Goal: Task Accomplishment & Management: Manage account settings

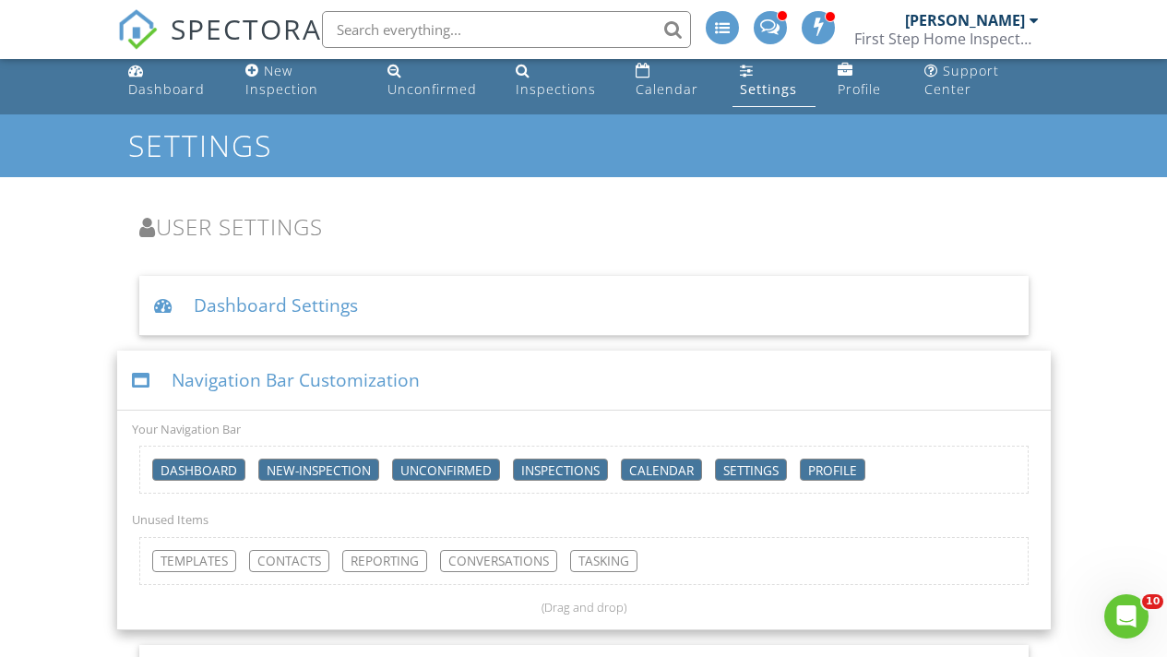
scroll to position [16, 0]
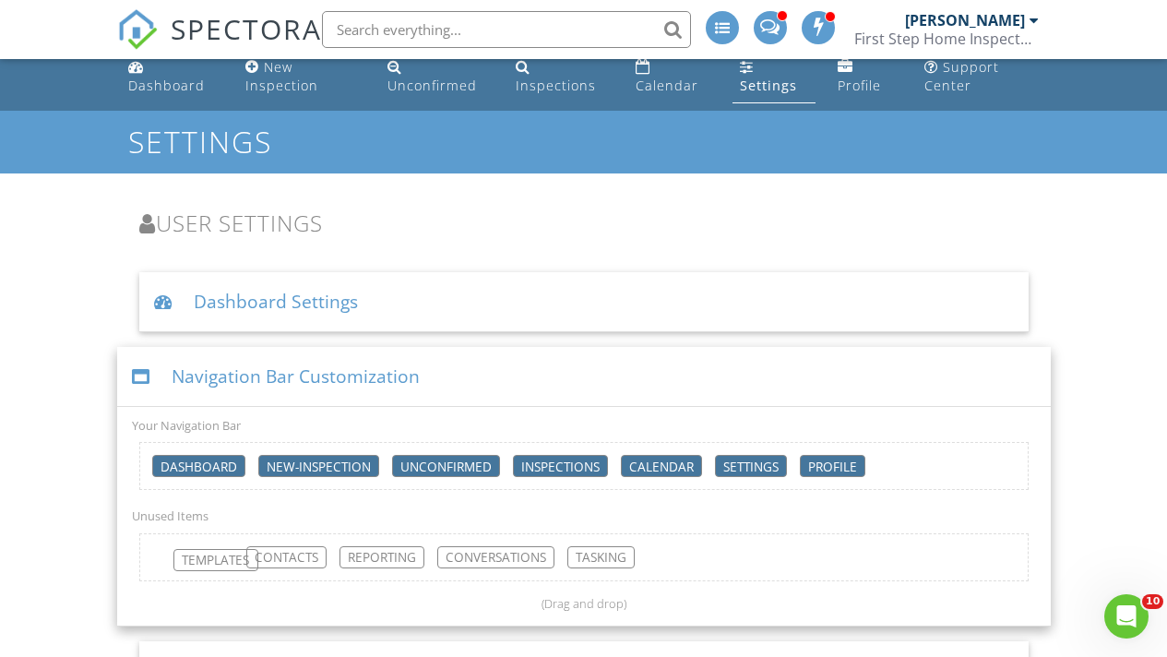
drag, startPoint x: 216, startPoint y: 560, endPoint x: 237, endPoint y: 563, distance: 21.4
drag, startPoint x: 584, startPoint y: 560, endPoint x: 727, endPoint y: 468, distance: 170.2
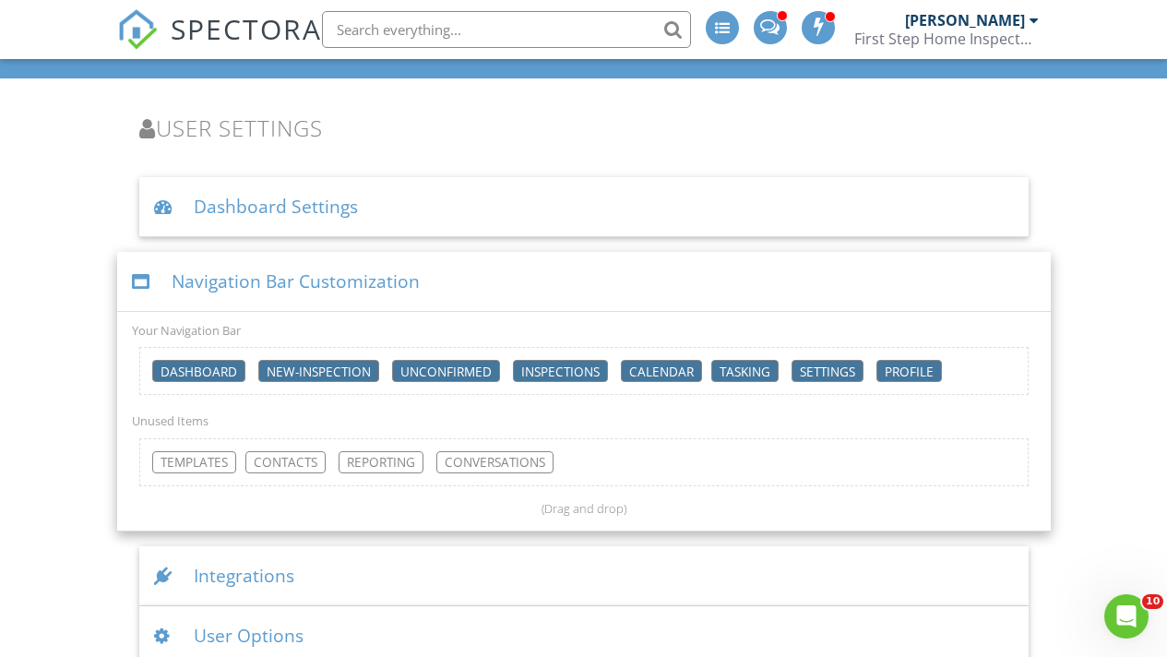
scroll to position [106, 0]
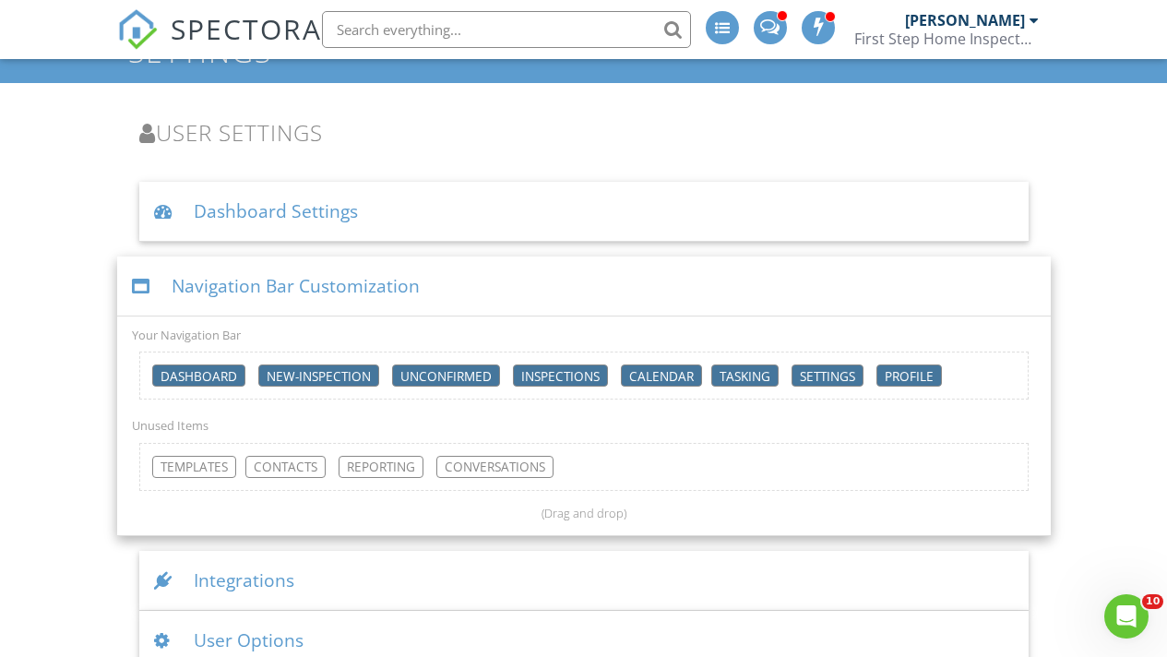
click at [292, 210] on div "Dashboard Settings" at bounding box center [583, 212] width 889 height 60
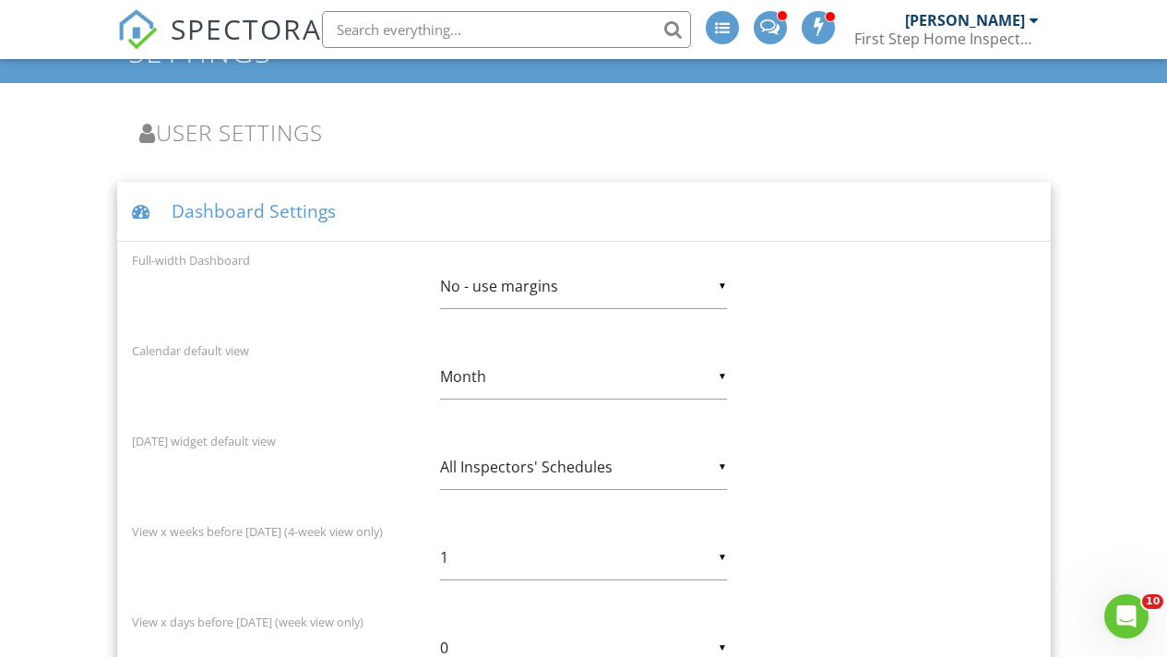
click at [478, 375] on div "▼ Month Day Week 4 Week Month Day Week 4 Week Month" at bounding box center [583, 376] width 287 height 45
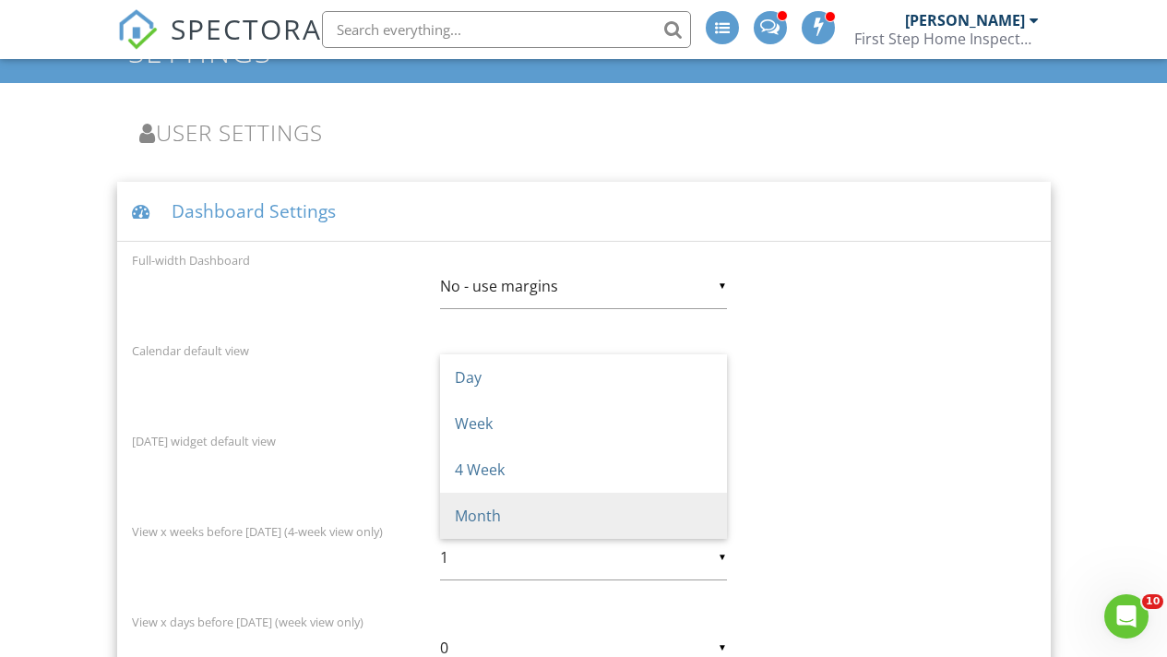
click at [318, 391] on div "Calendar default view ▼ Month Day Week 4 Week Month Day Week 4 Week Month" at bounding box center [584, 381] width 926 height 83
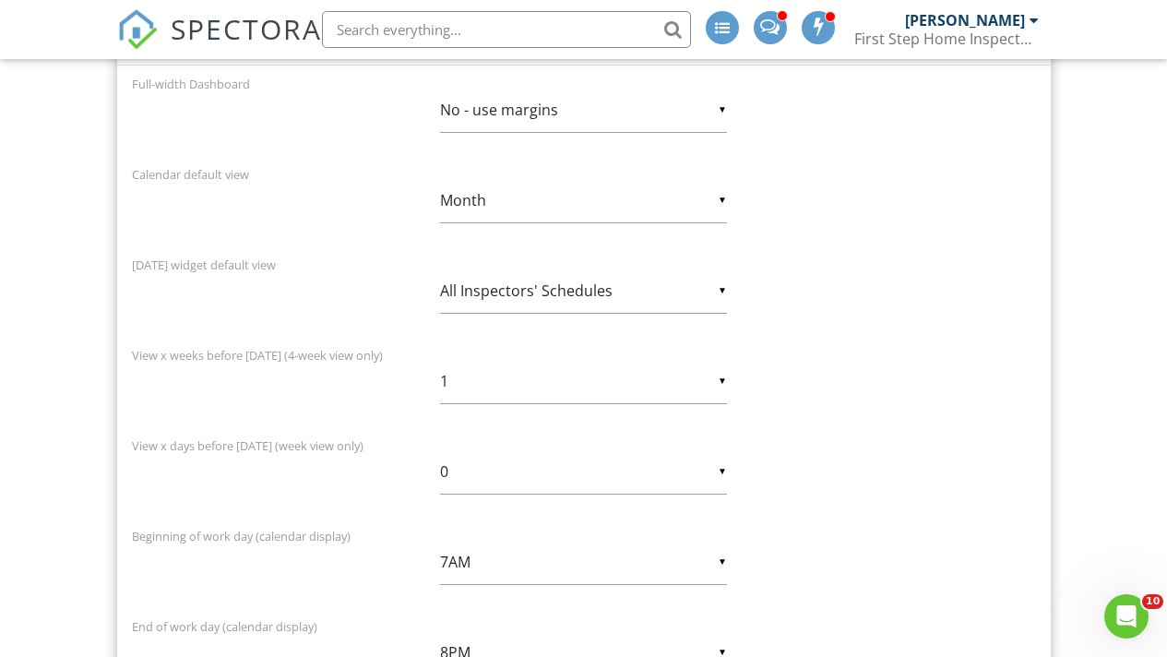
scroll to position [349, 0]
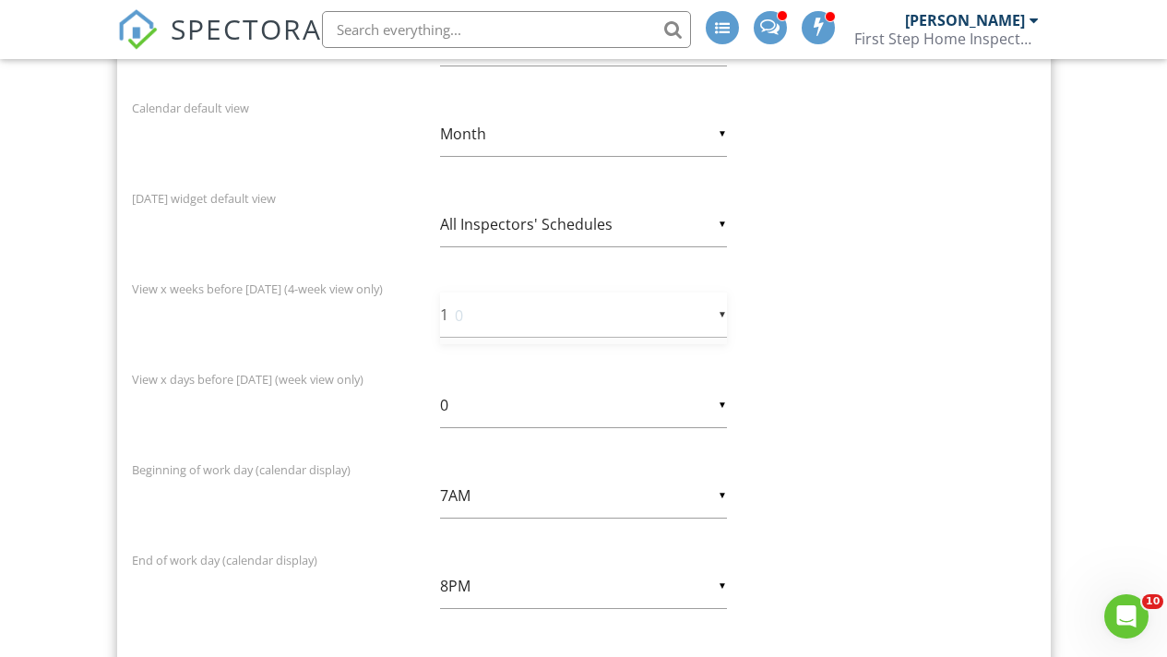
click at [485, 314] on div "▼ 1 0 1 2 0 1 2" at bounding box center [583, 314] width 287 height 45
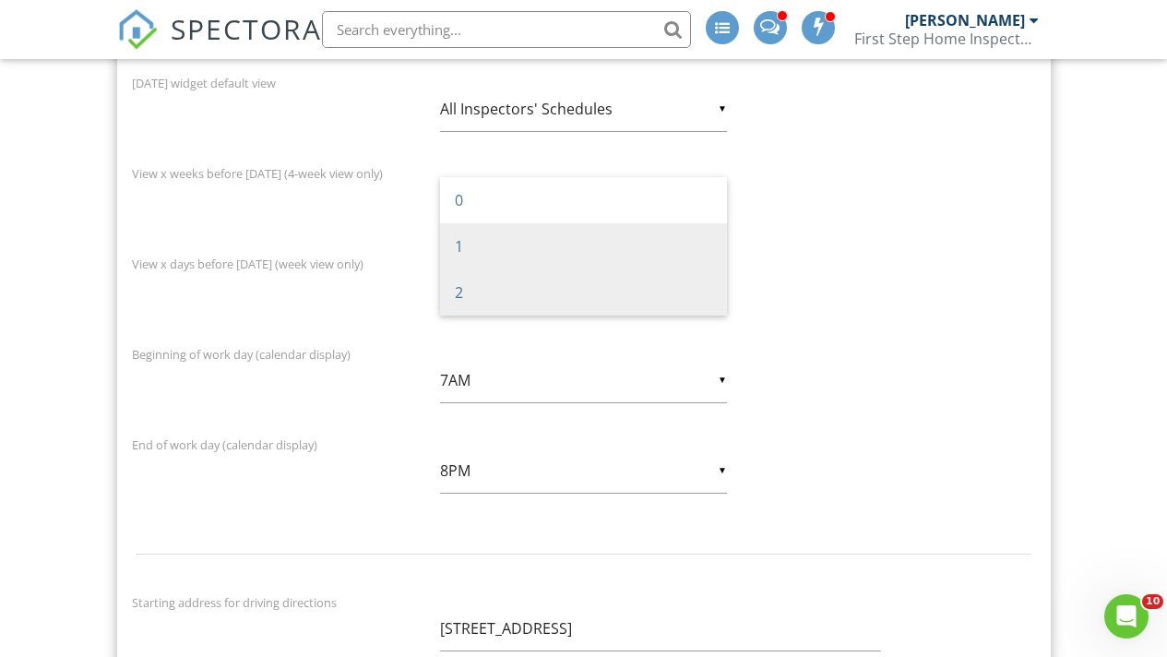
scroll to position [461, 0]
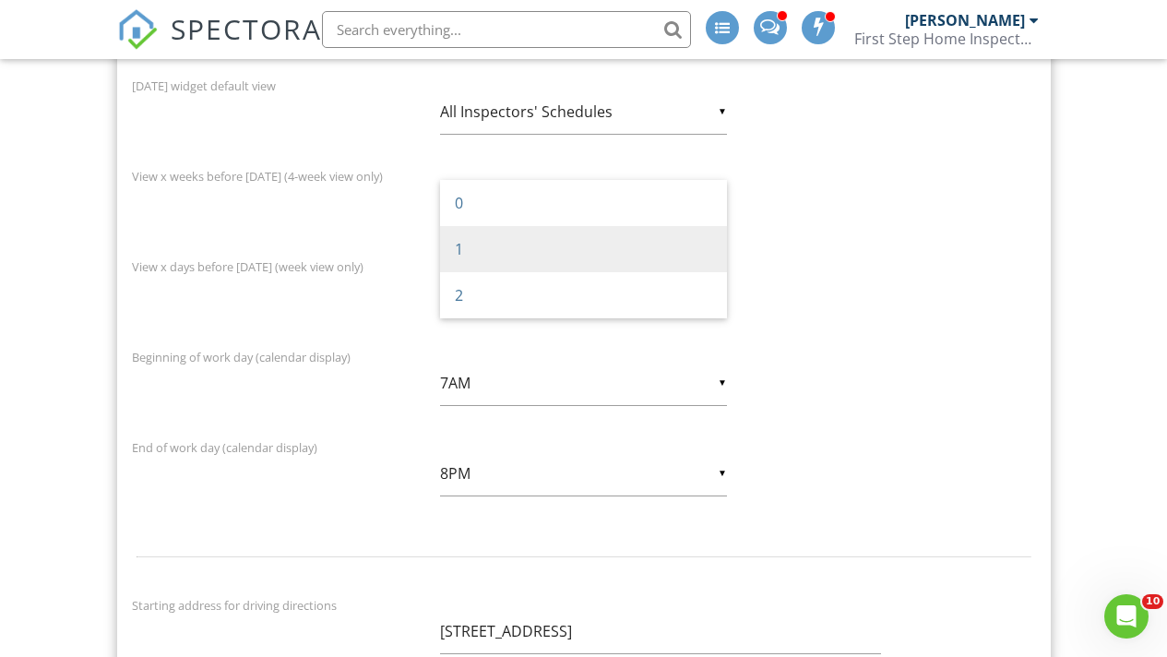
click at [460, 249] on span "1" at bounding box center [583, 249] width 287 height 46
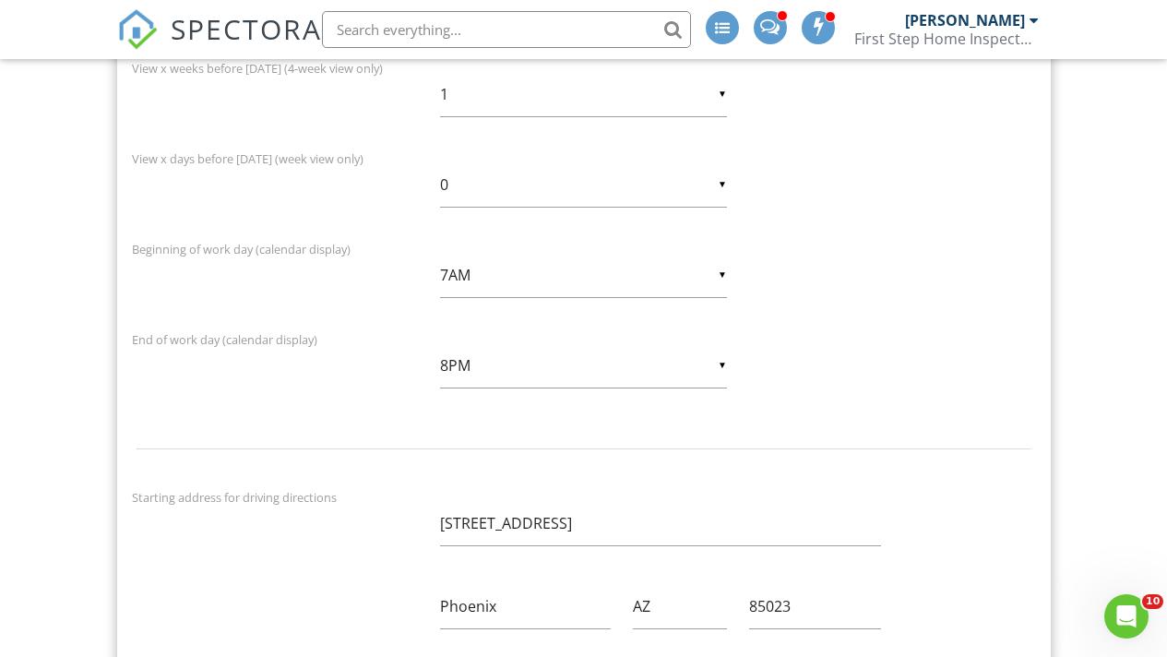
scroll to position [6, 0]
click at [486, 266] on div "▼ 7AM 5AM 6AM 7AM 8AM 9AM 5AM 6AM 7AM 8AM 9AM" at bounding box center [583, 275] width 287 height 45
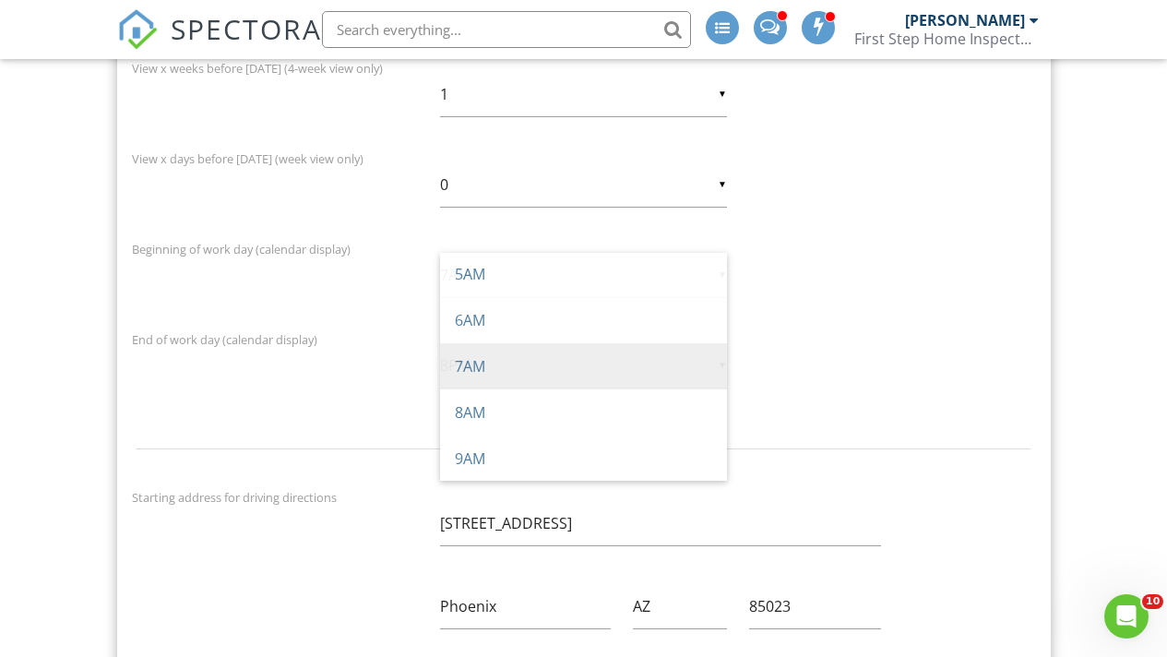
scroll to position [0, 0]
click at [483, 364] on span "7AM" at bounding box center [583, 368] width 287 height 46
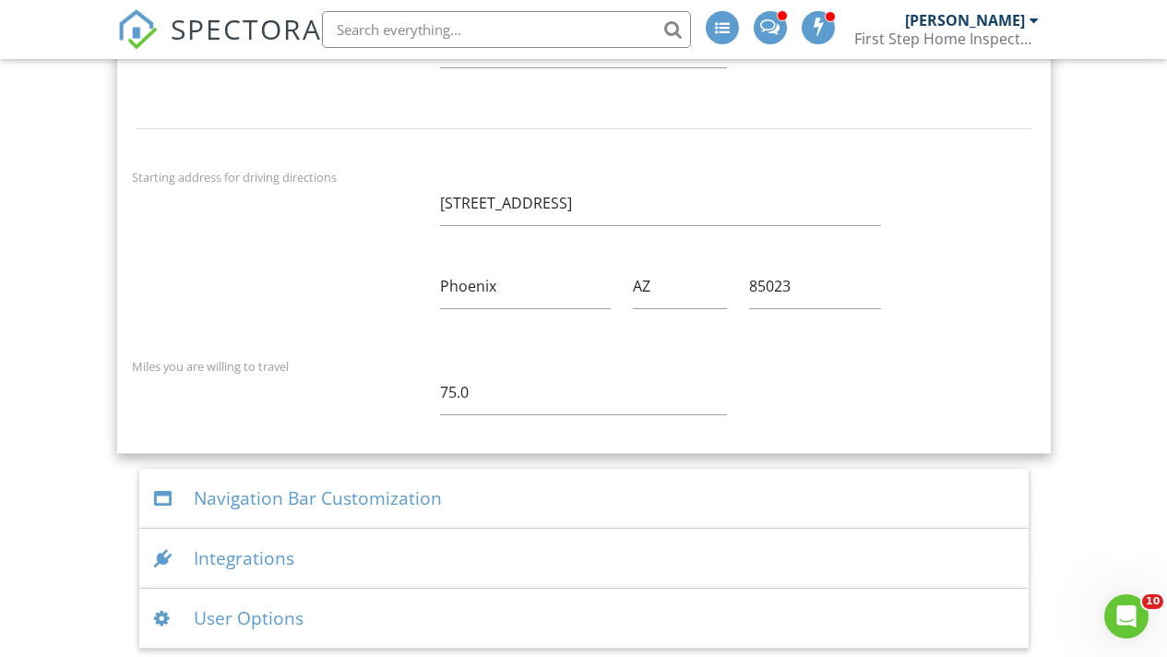
scroll to position [895, 0]
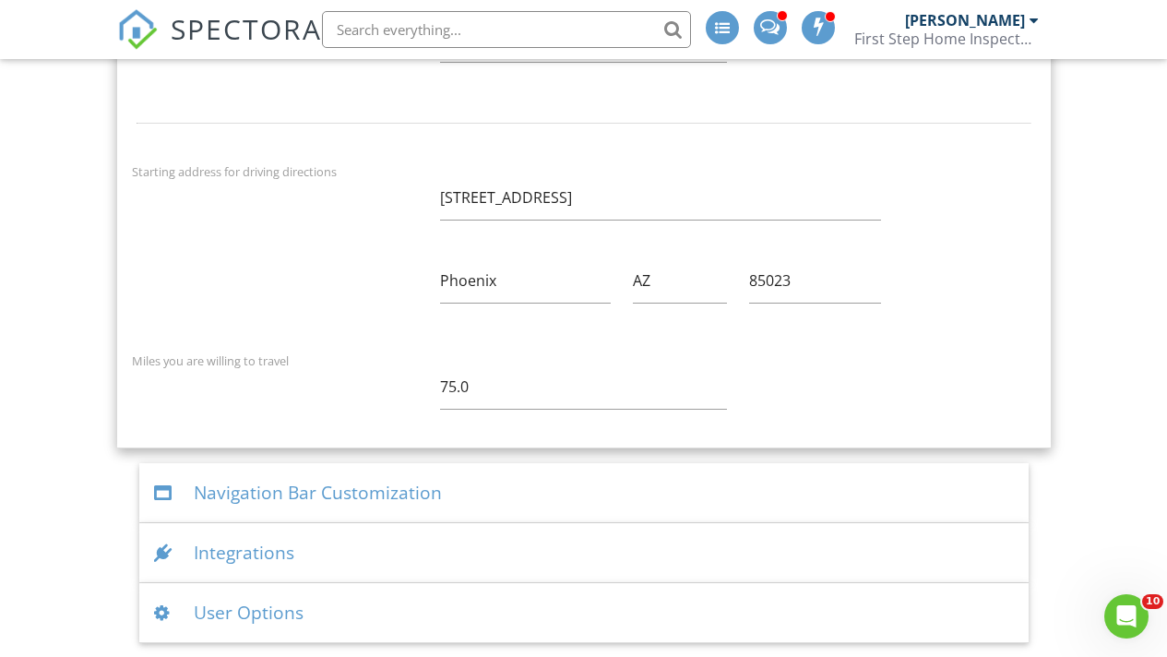
click at [257, 554] on div "Integrations" at bounding box center [583, 553] width 889 height 60
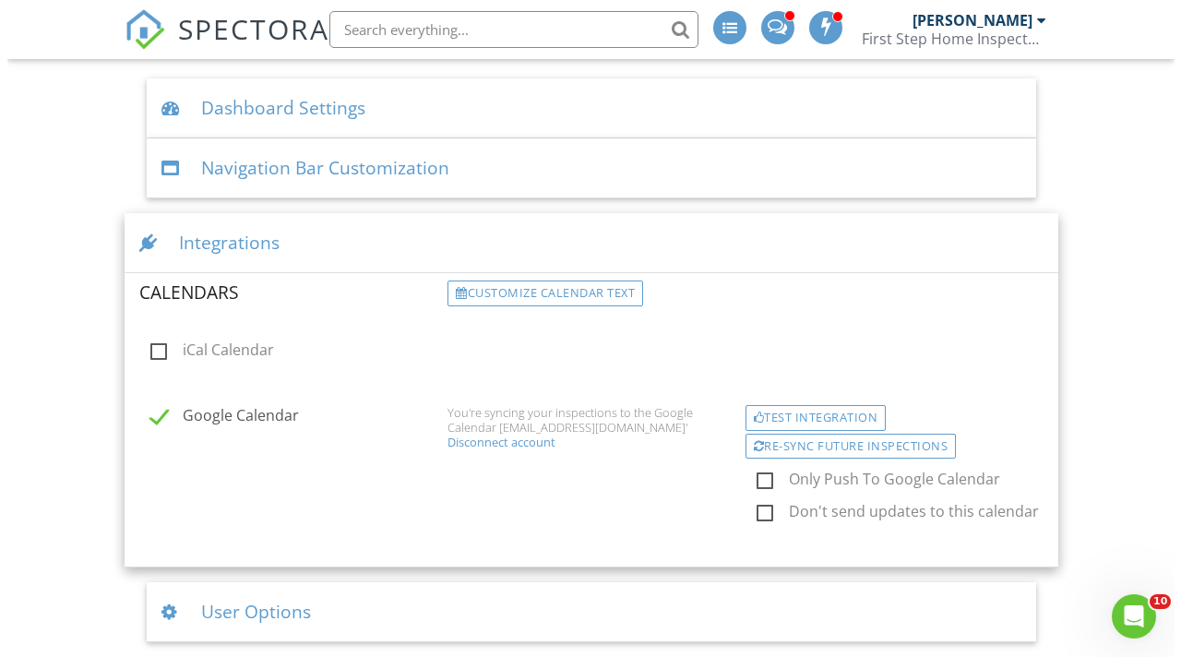
scroll to position [208, 0]
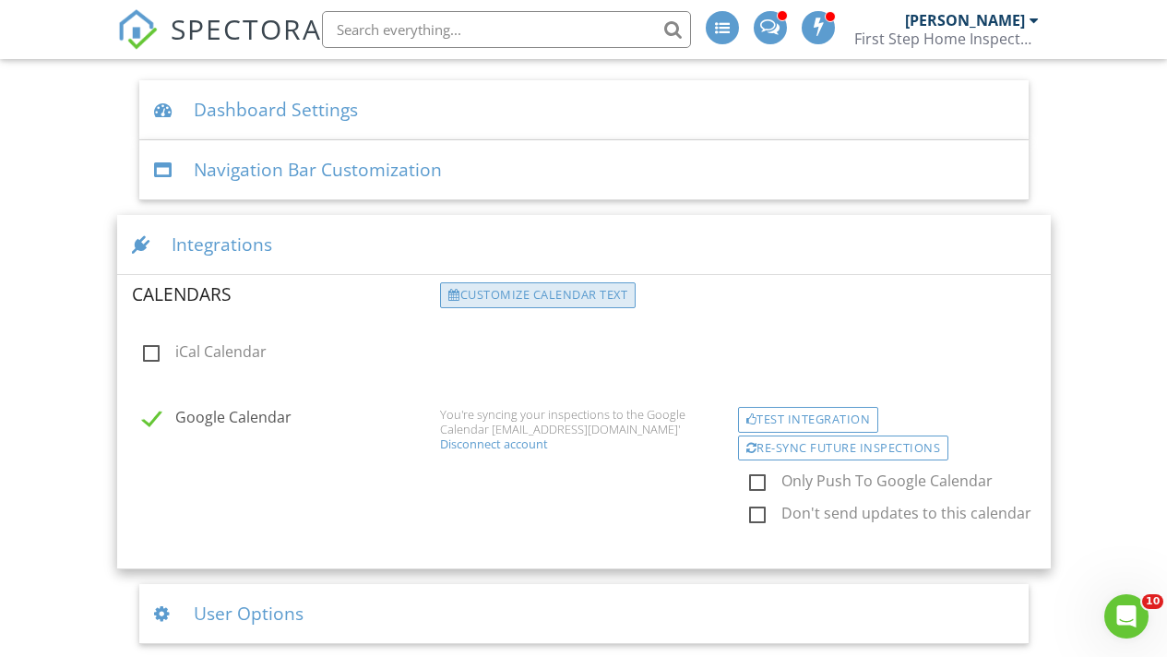
click at [579, 288] on div "Customize calendar text" at bounding box center [538, 295] width 196 height 26
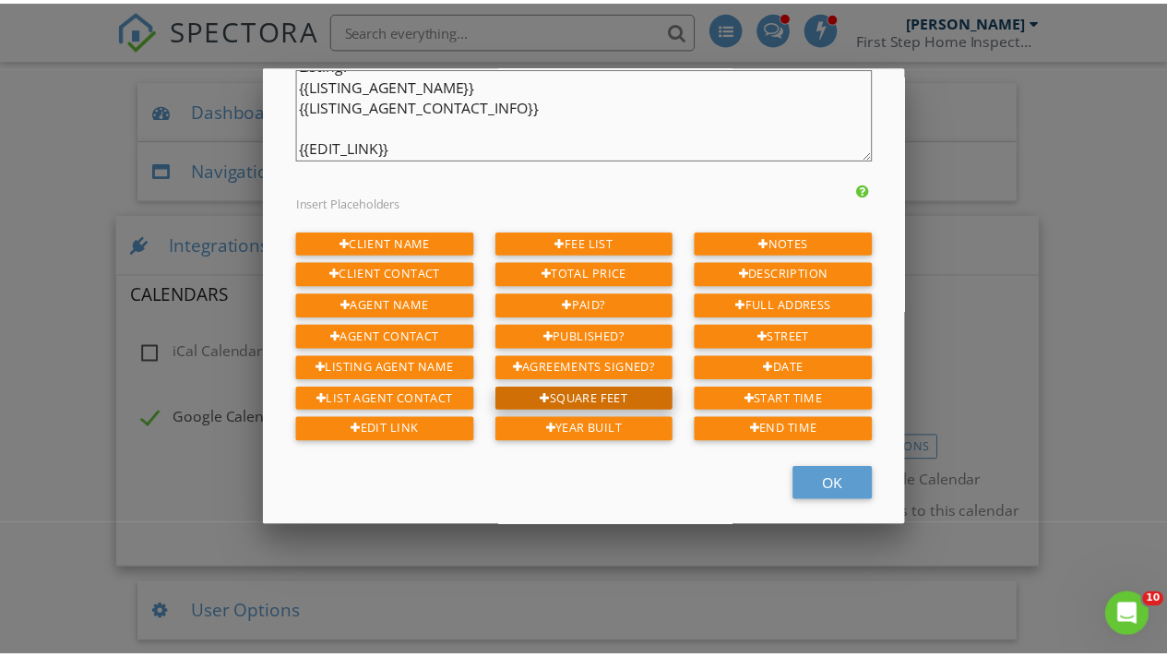
scroll to position [230, 0]
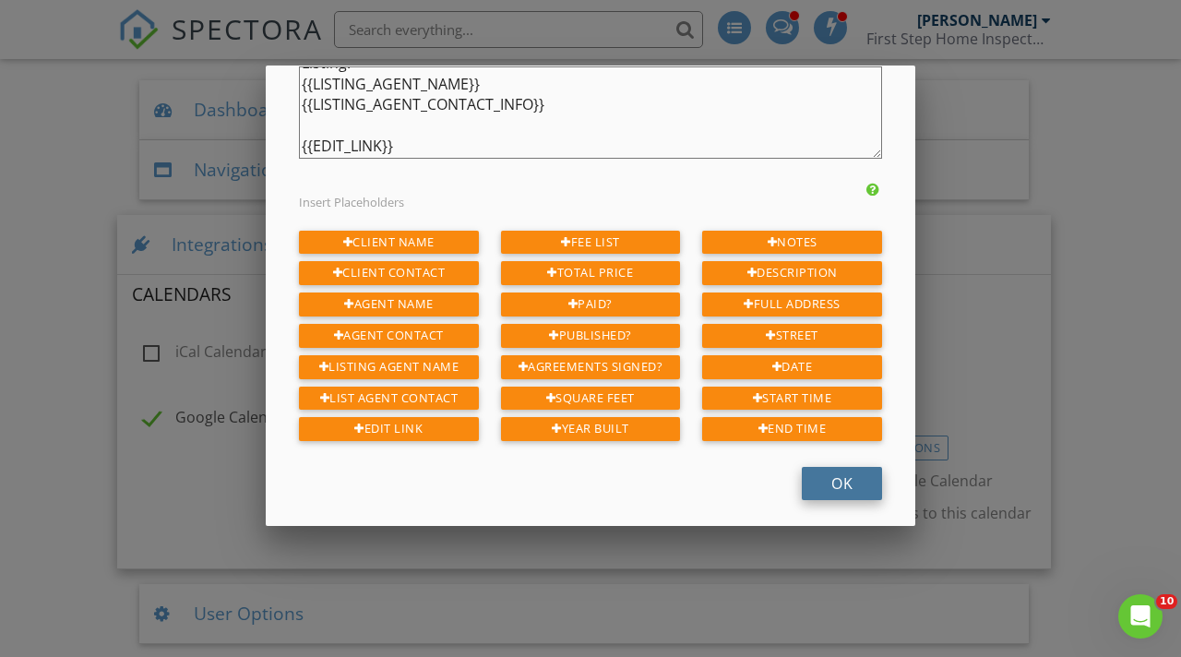
click at [829, 479] on div "OK" at bounding box center [842, 483] width 80 height 33
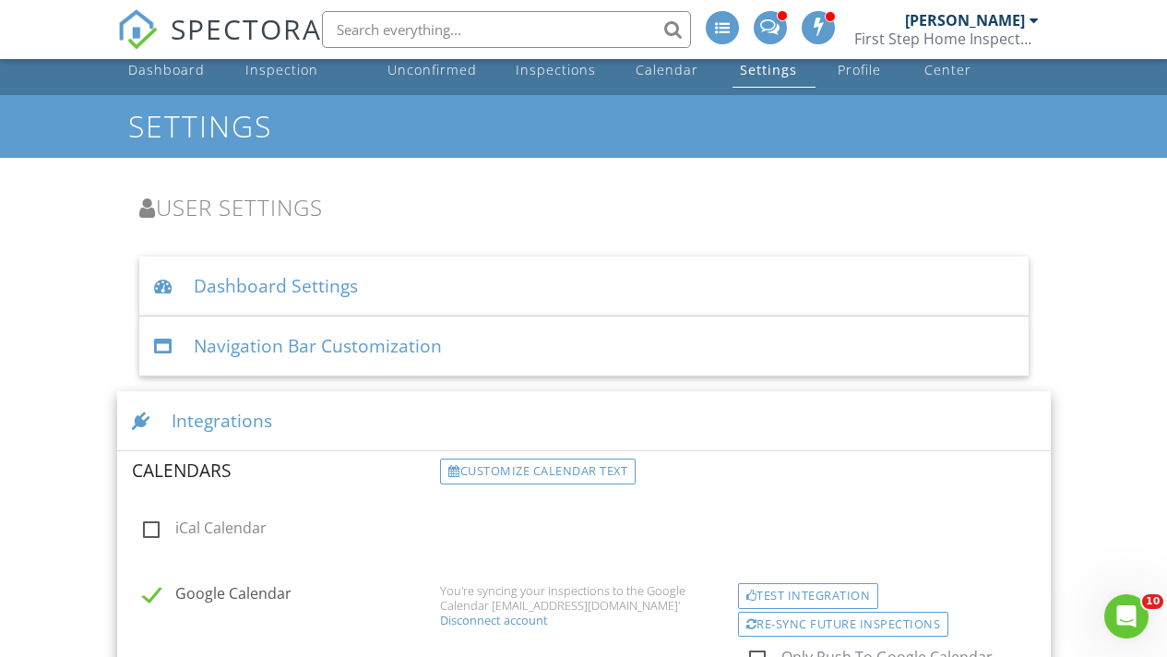
scroll to position [0, 0]
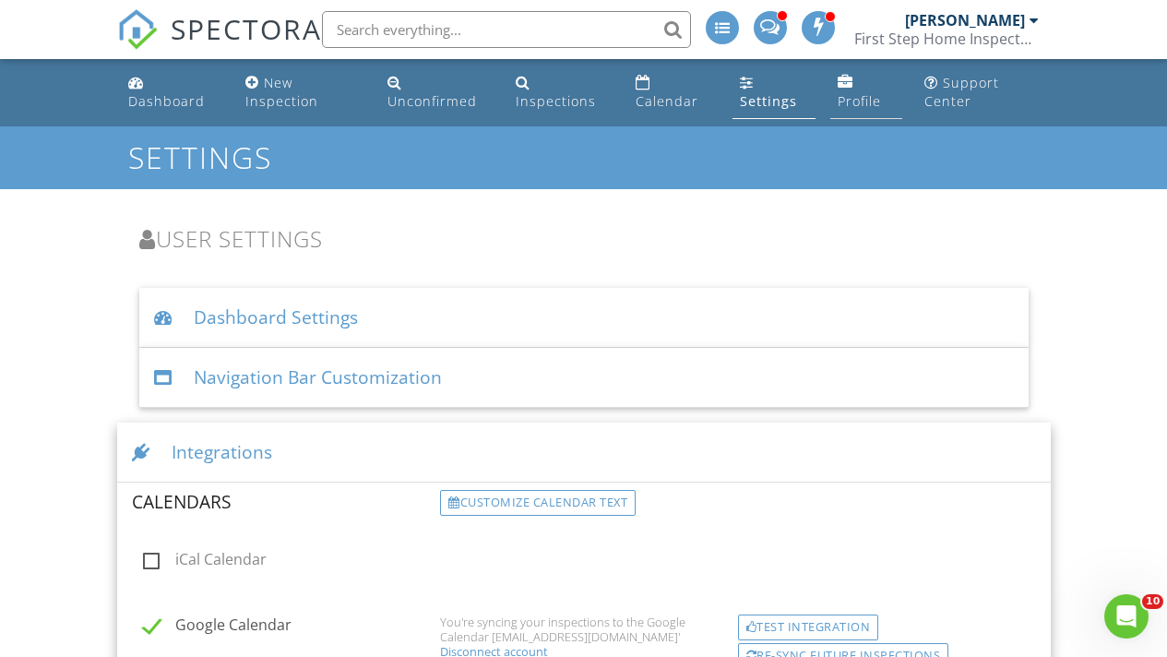
click at [852, 91] on link "Profile" at bounding box center [866, 92] width 72 height 53
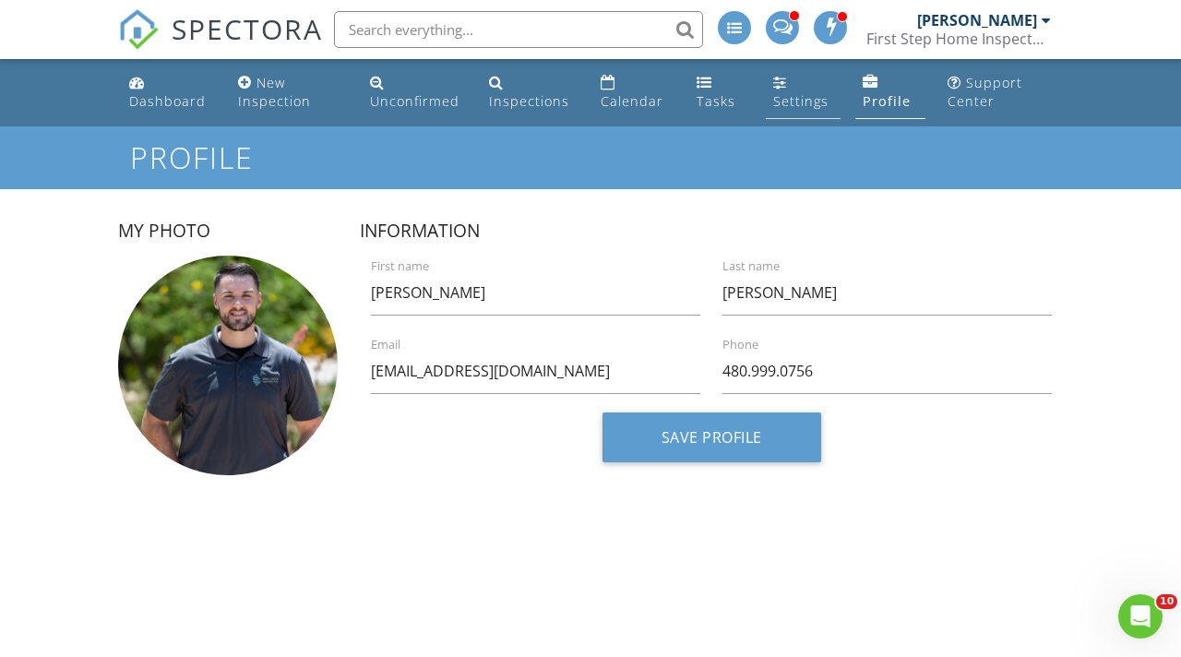
click at [805, 90] on link "Settings" at bounding box center [803, 92] width 75 height 53
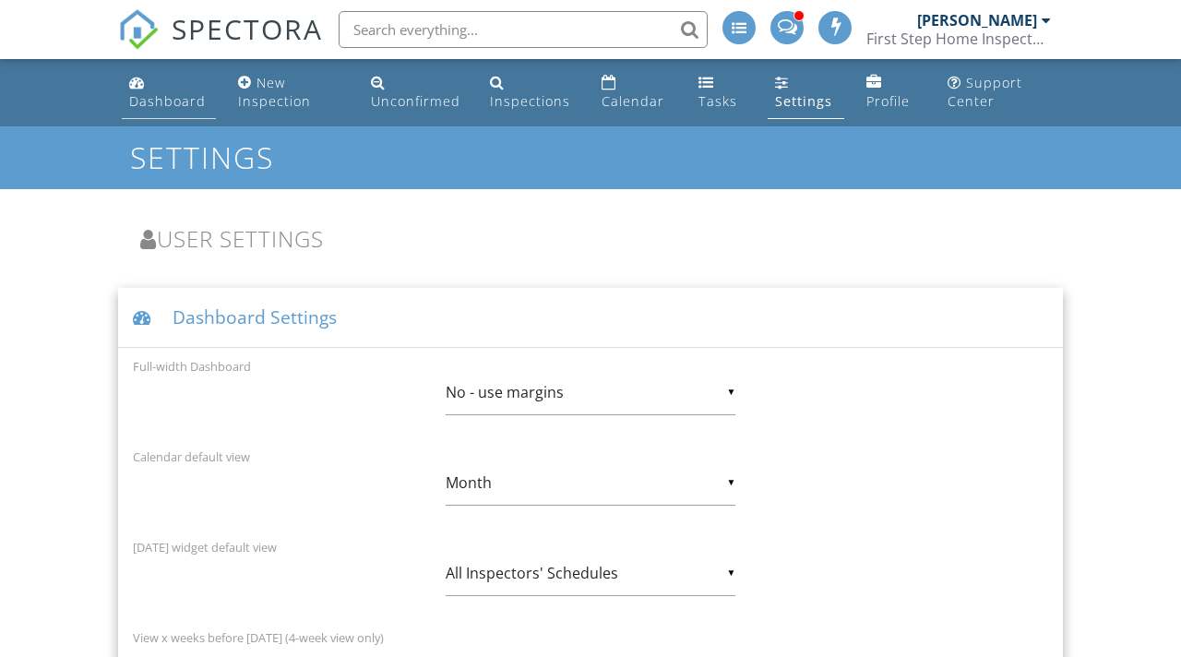
click at [166, 101] on div "Dashboard" at bounding box center [167, 101] width 77 height 18
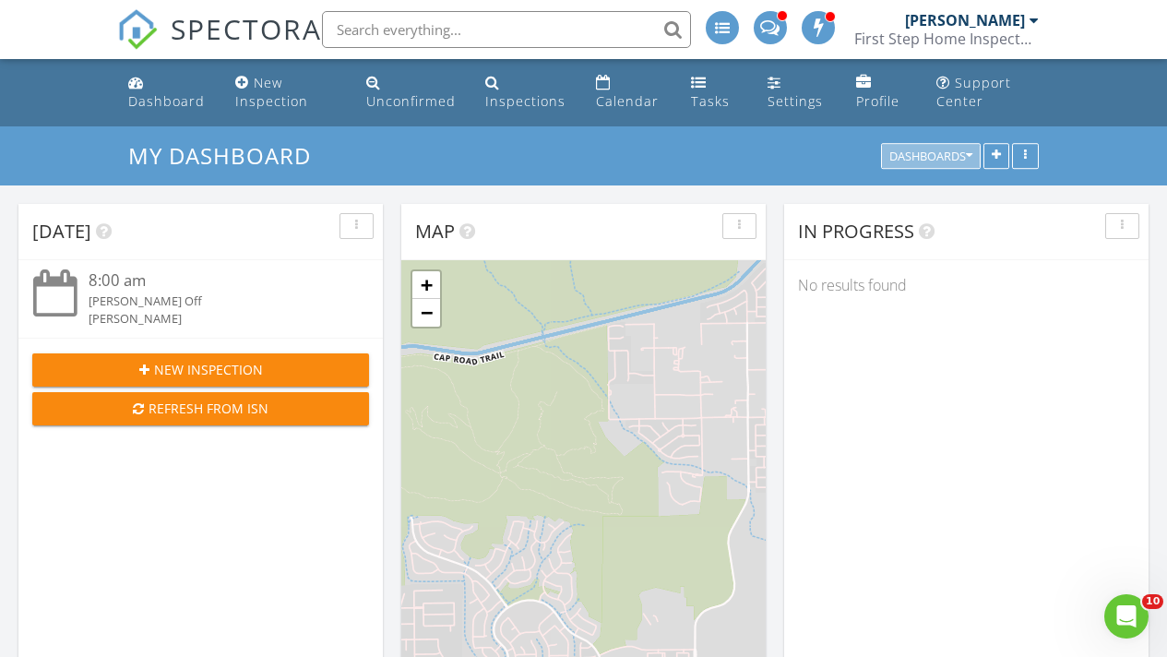
click at [967, 159] on icon "button" at bounding box center [969, 156] width 6 height 13
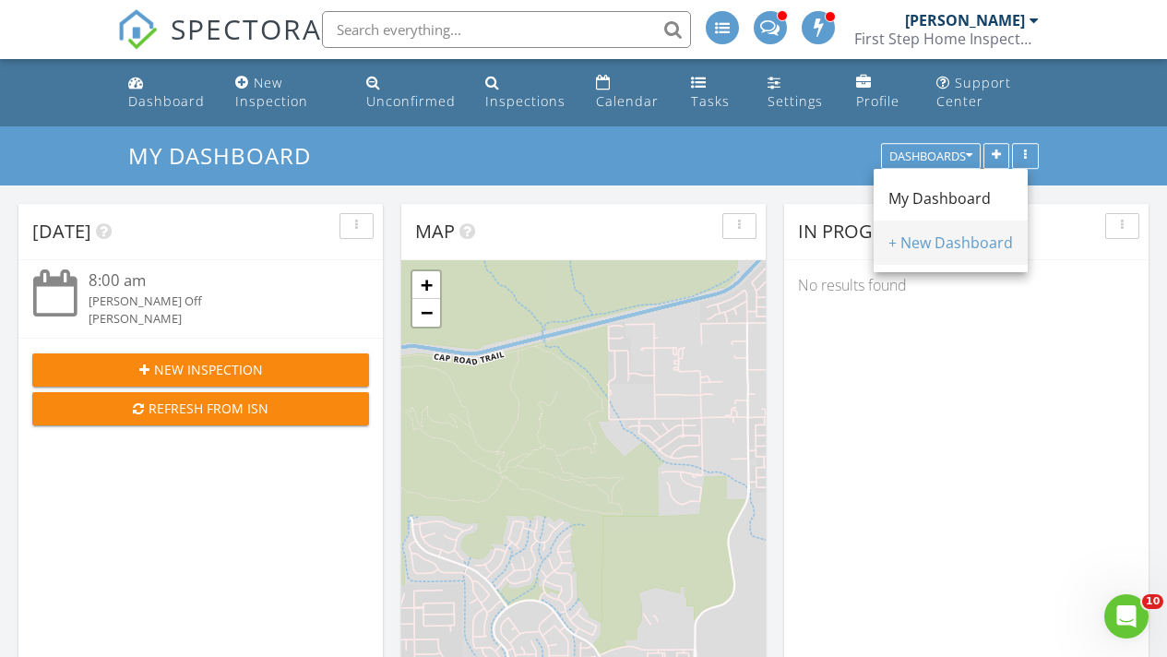
click at [962, 240] on div "+ New Dashboard" at bounding box center [950, 243] width 125 height 22
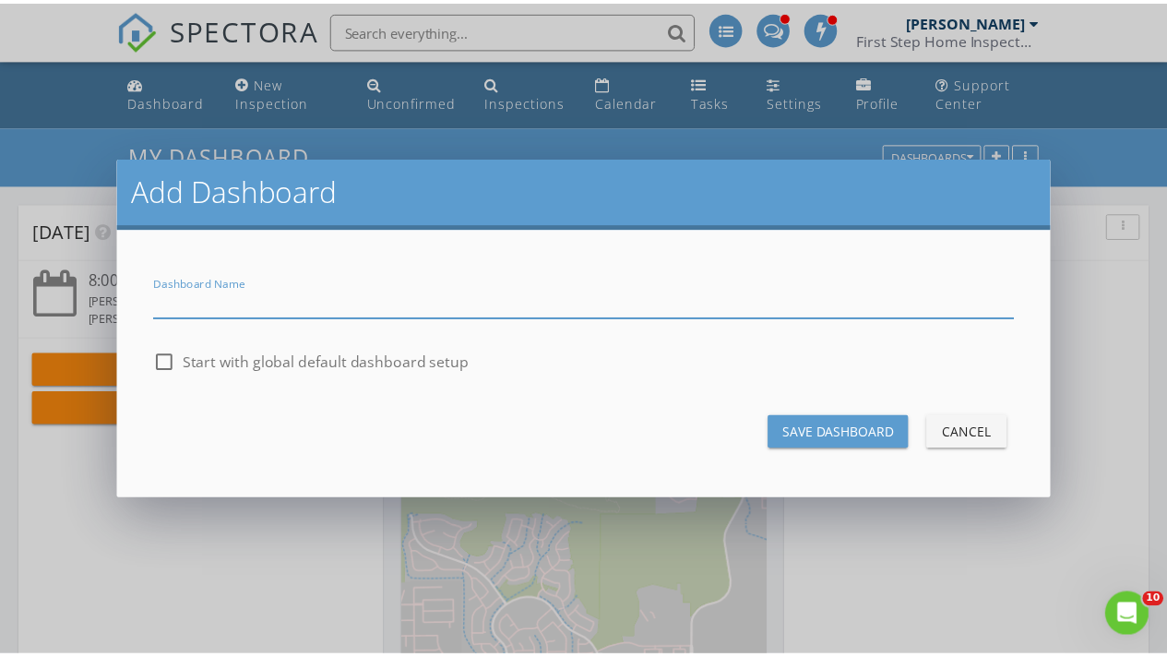
scroll to position [1523, 1210]
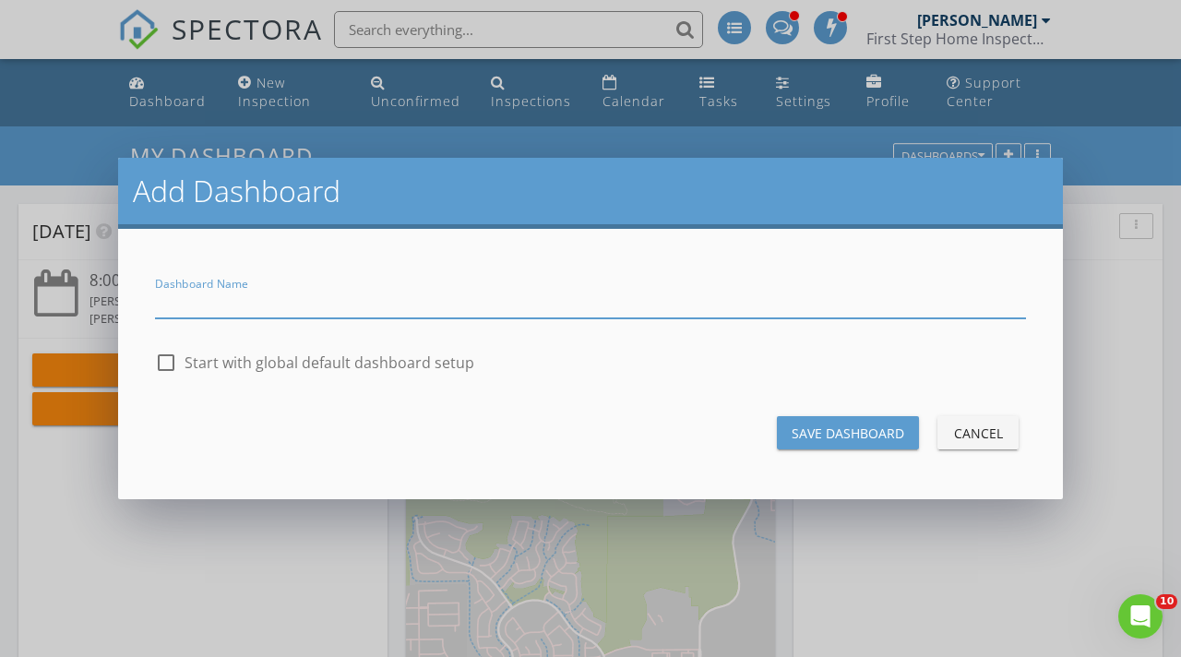
click at [168, 360] on div at bounding box center [165, 362] width 31 height 31
checkbox input "true"
click at [316, 296] on input "Dashboard Name" at bounding box center [590, 303] width 871 height 30
click at [1130, 174] on div "Add Dashboard Dashboard Name check_box Start with global default dashboard setu…" at bounding box center [590, 328] width 1181 height 657
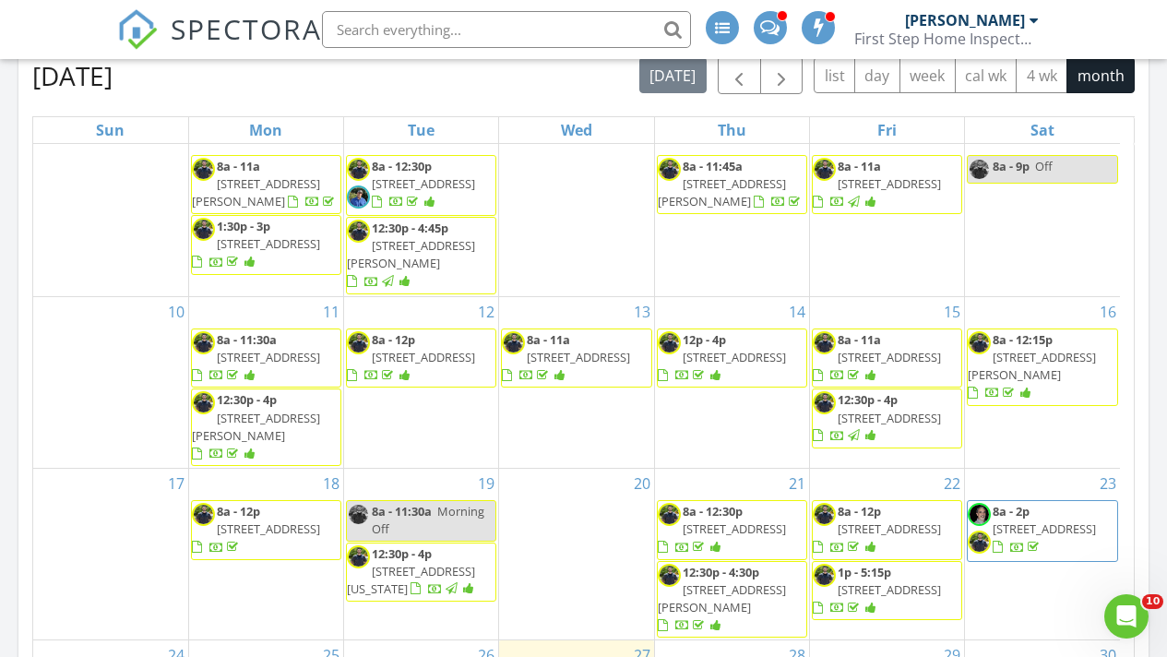
scroll to position [0, 0]
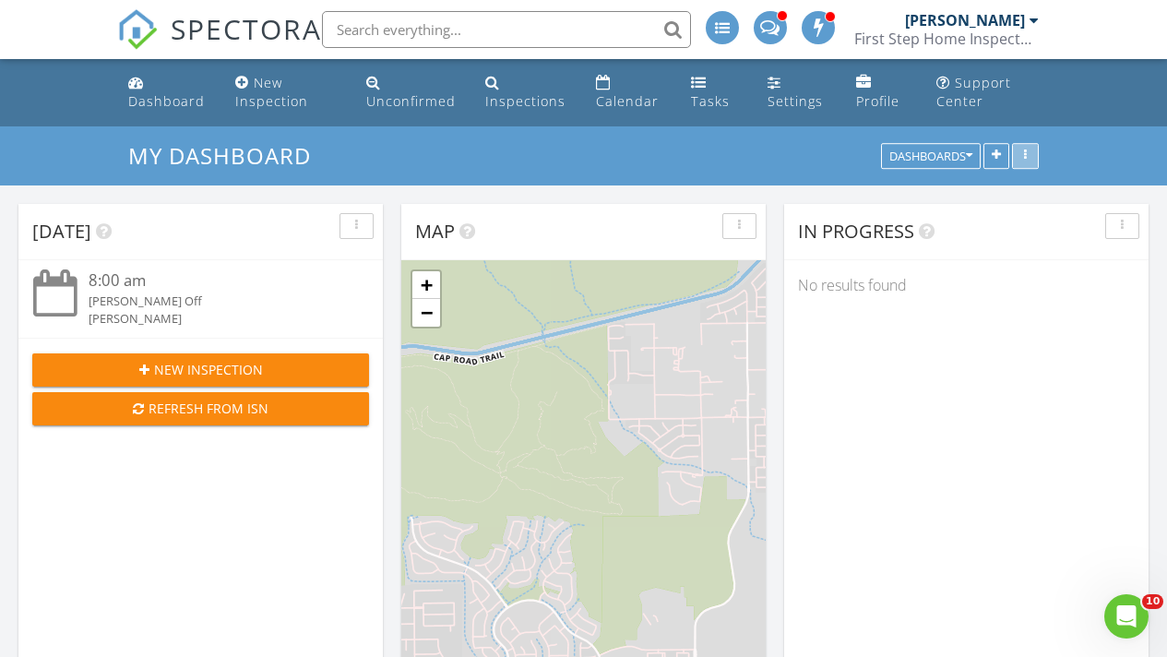
click at [1029, 158] on div "button" at bounding box center [1026, 156] width 18 height 13
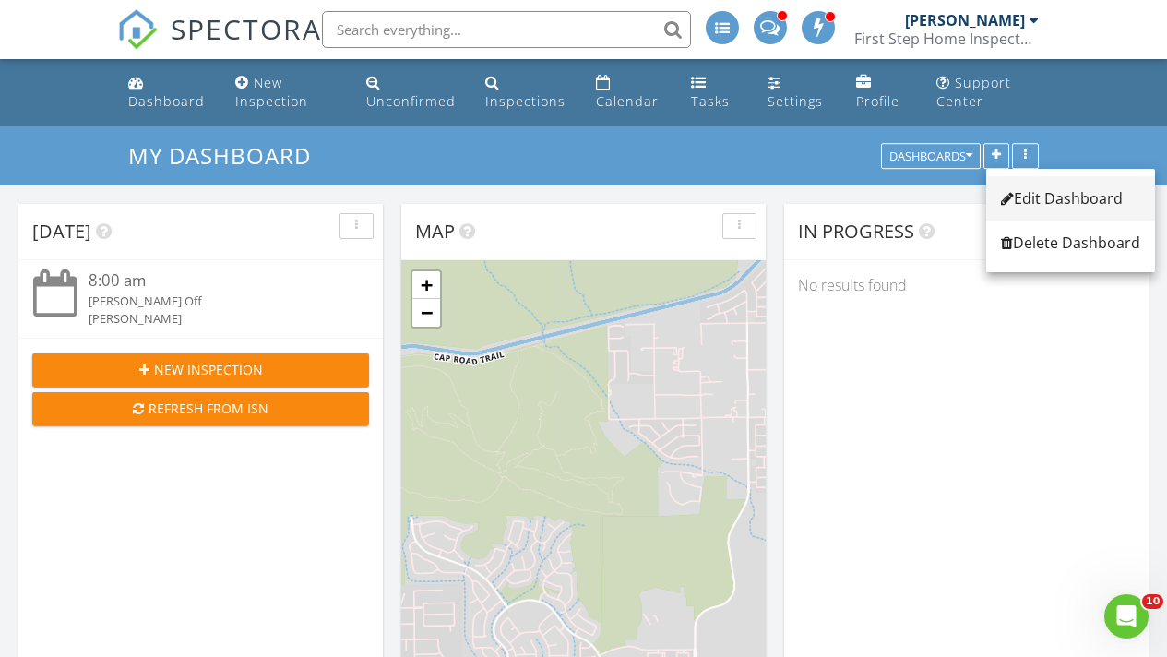
click at [1040, 197] on div "Edit Dashboard" at bounding box center [1070, 198] width 139 height 22
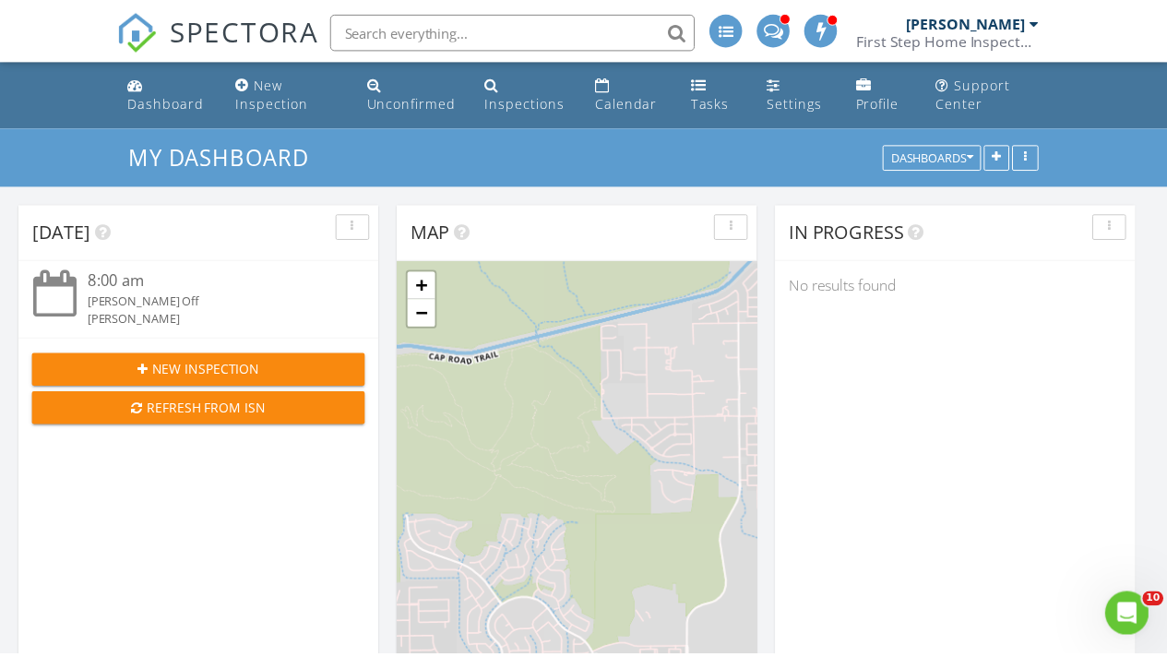
scroll to position [1523, 1196]
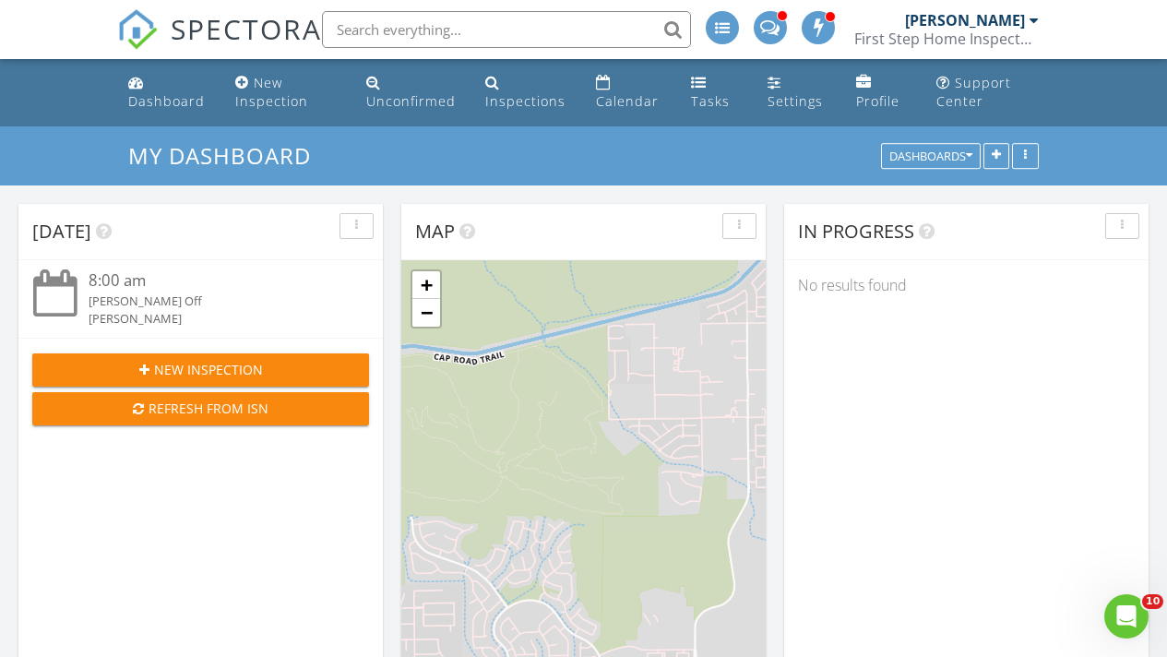
click at [1114, 377] on div at bounding box center [583, 328] width 1167 height 657
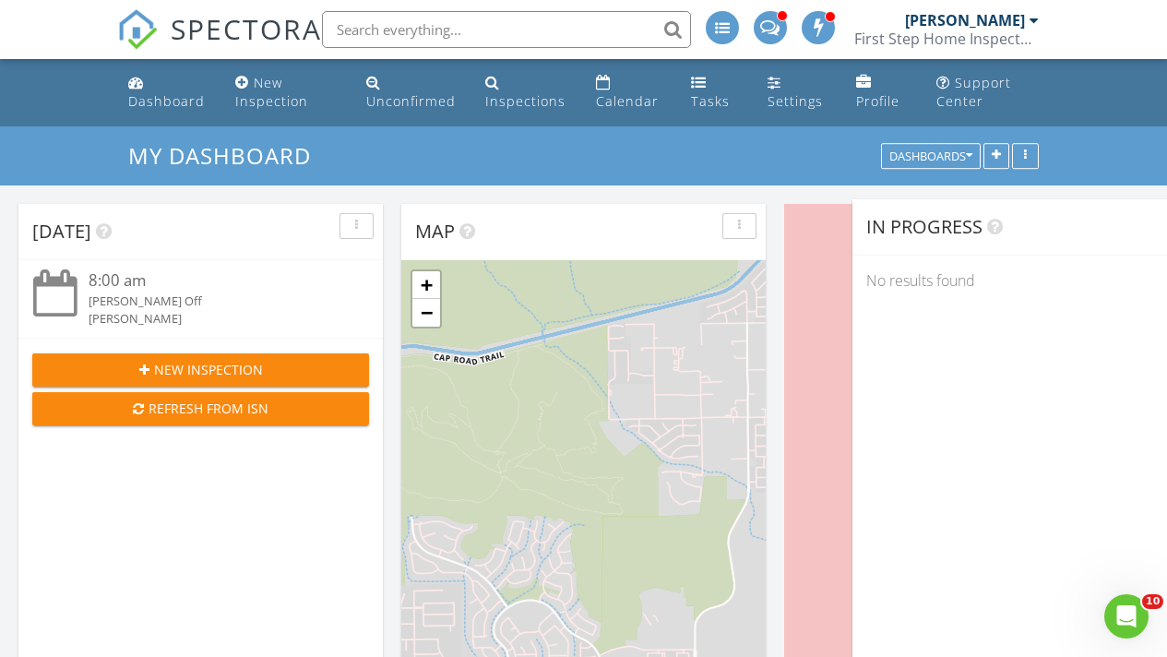
scroll to position [9, 9]
drag, startPoint x: 1019, startPoint y: 228, endPoint x: 1091, endPoint y: 223, distance: 72.1
click at [1091, 223] on div "In Progress" at bounding box center [1020, 227] width 309 height 28
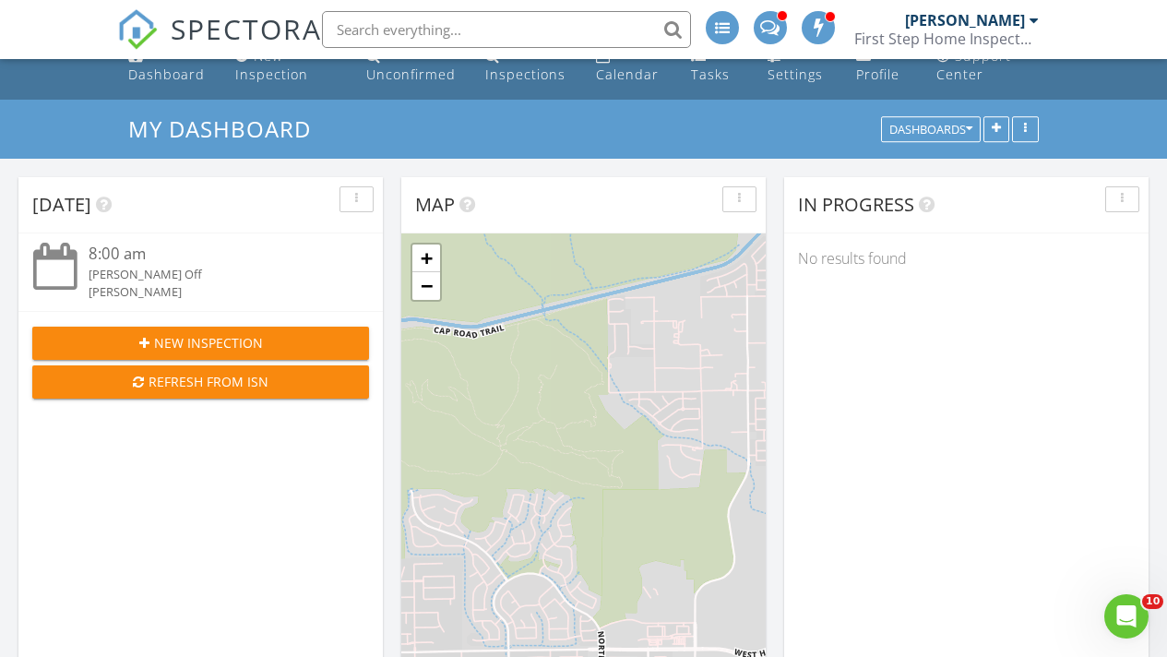
scroll to position [0, 0]
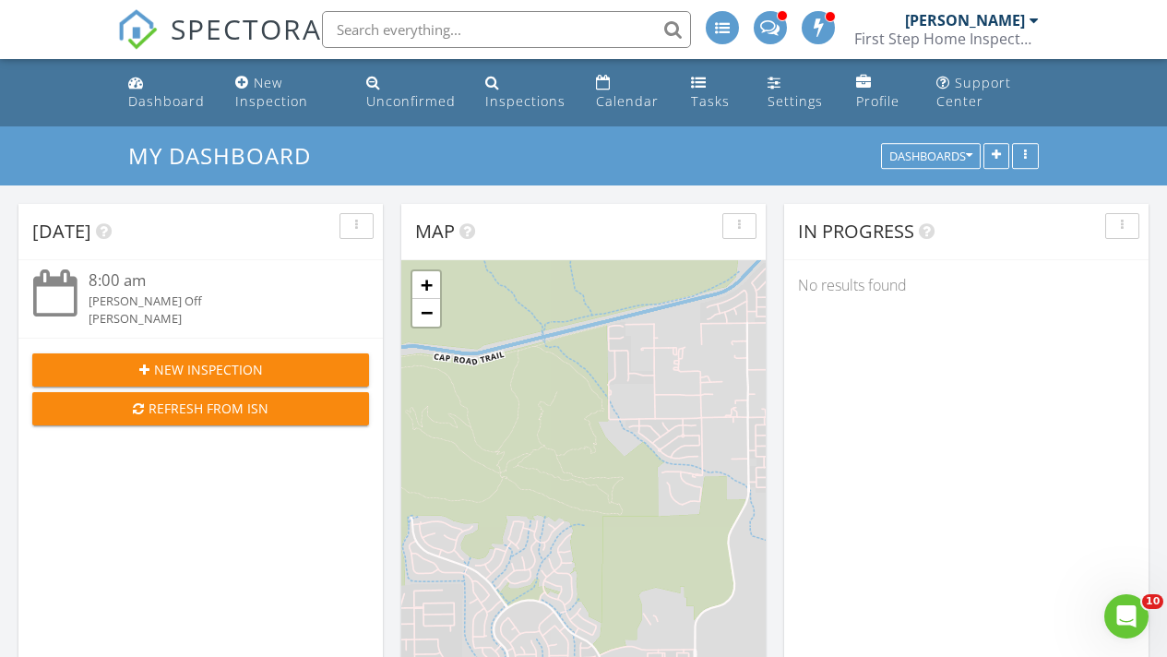
click at [745, 220] on div "button" at bounding box center [740, 226] width 18 height 13
click at [774, 319] on div "Delete" at bounding box center [770, 312] width 66 height 22
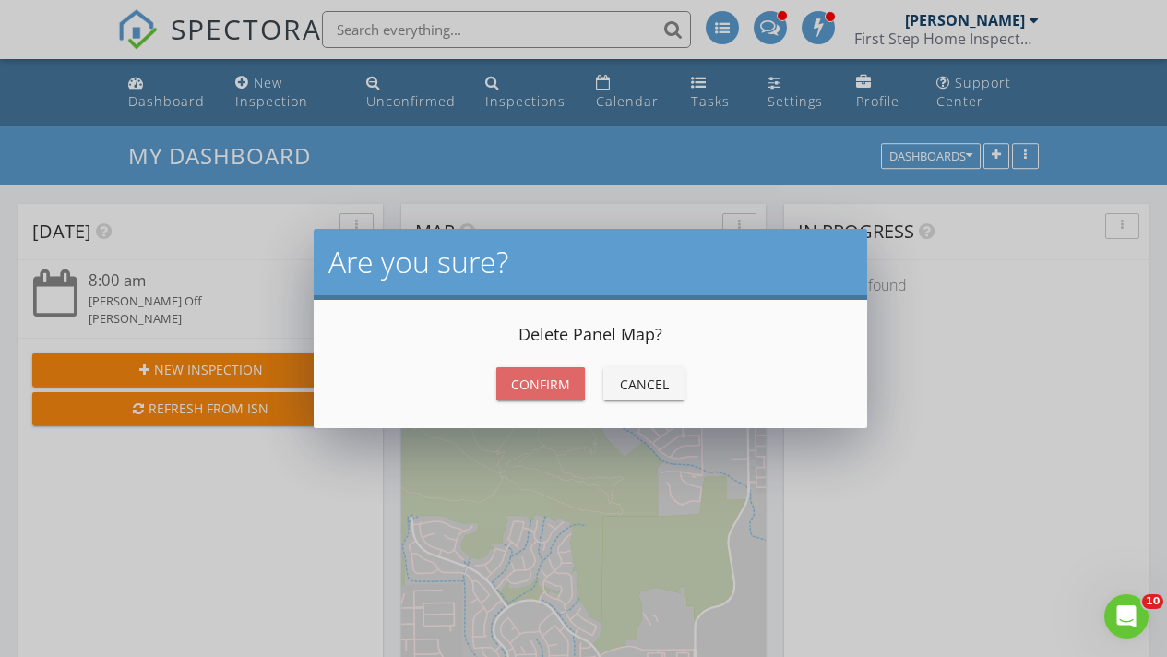
click at [563, 387] on div "Confirm" at bounding box center [540, 384] width 59 height 19
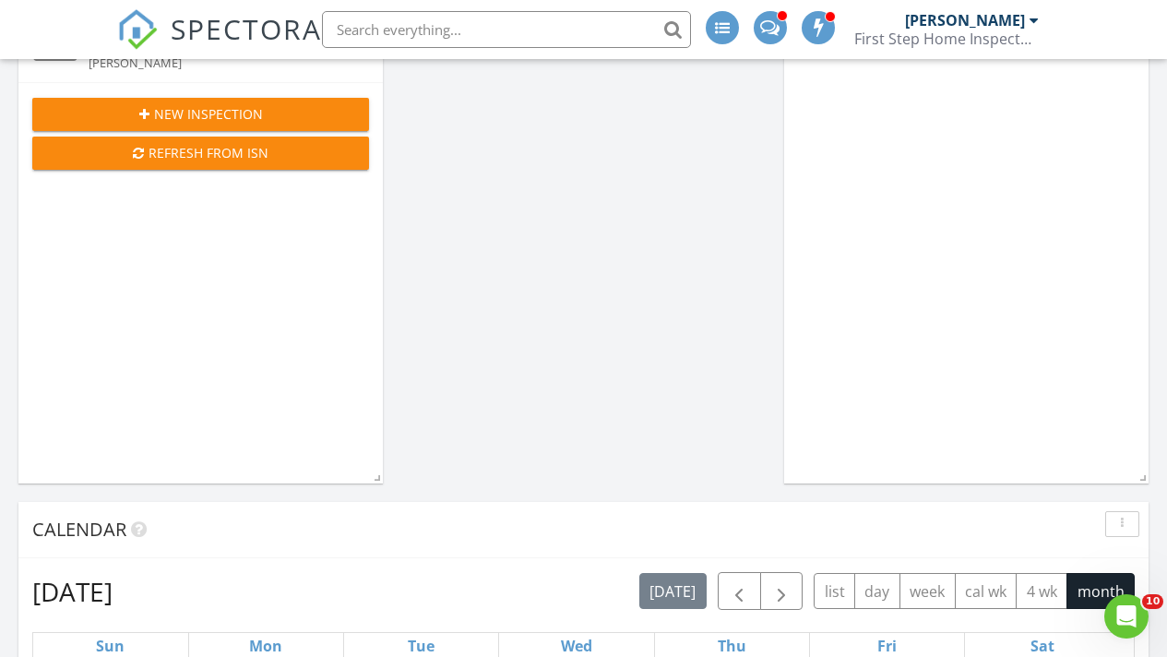
scroll to position [472, 0]
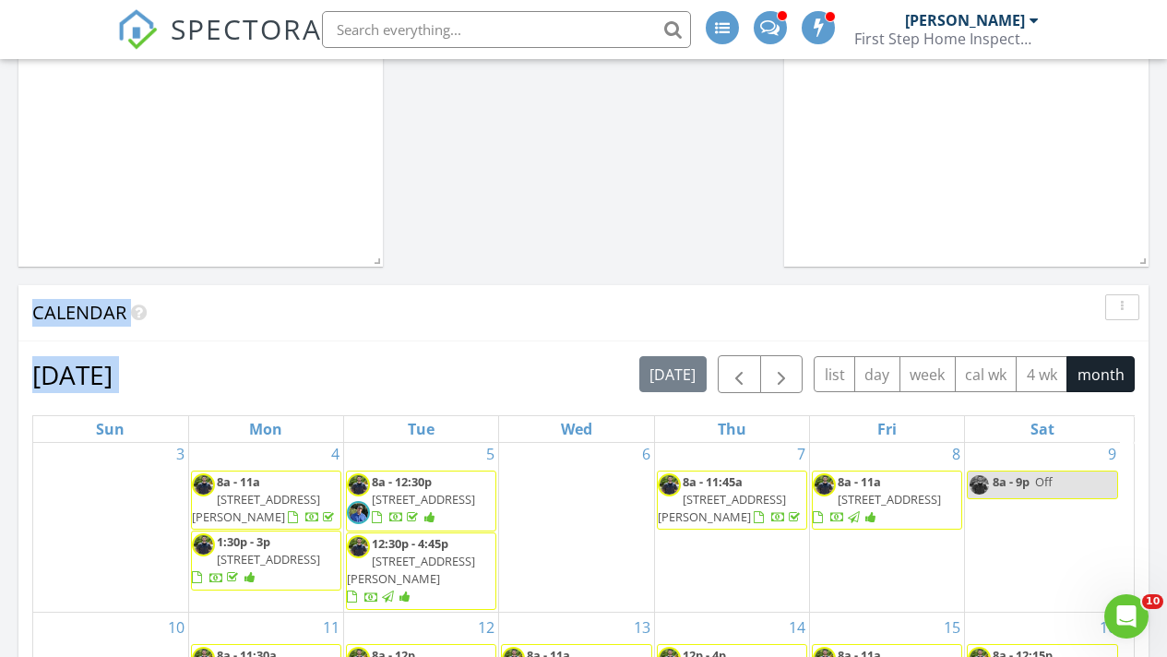
drag, startPoint x: 594, startPoint y: 385, endPoint x: 614, endPoint y: 294, distance: 92.7
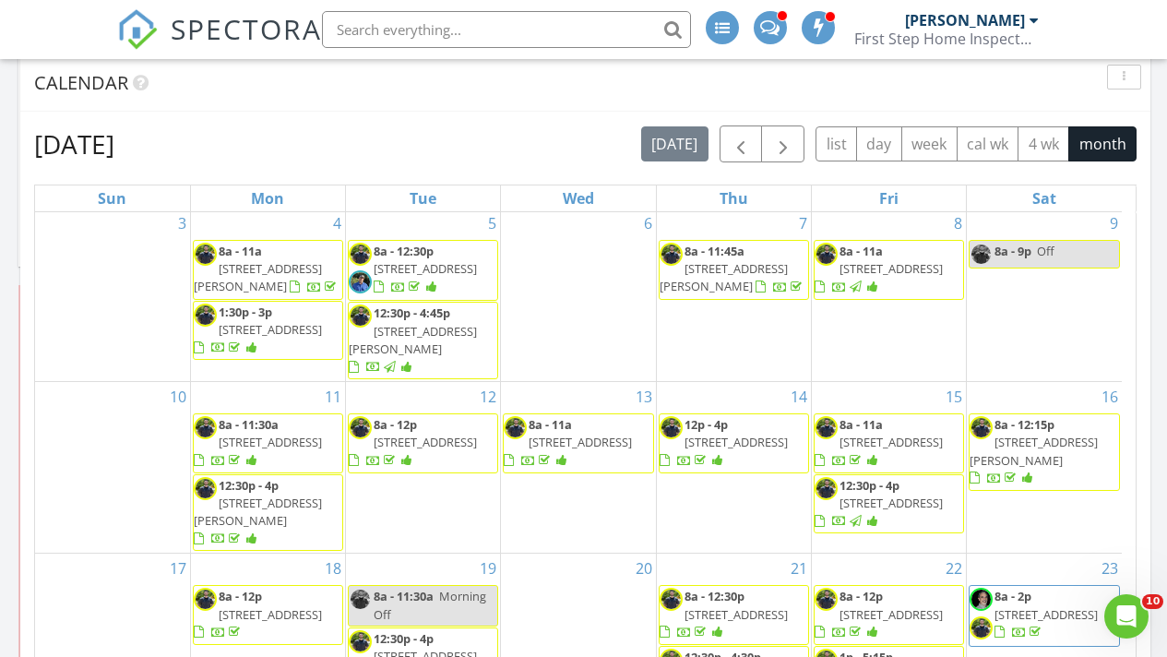
drag, startPoint x: 598, startPoint y: 309, endPoint x: 600, endPoint y: 78, distance: 230.7
click at [600, 78] on div "Calendar" at bounding box center [571, 83] width 1075 height 28
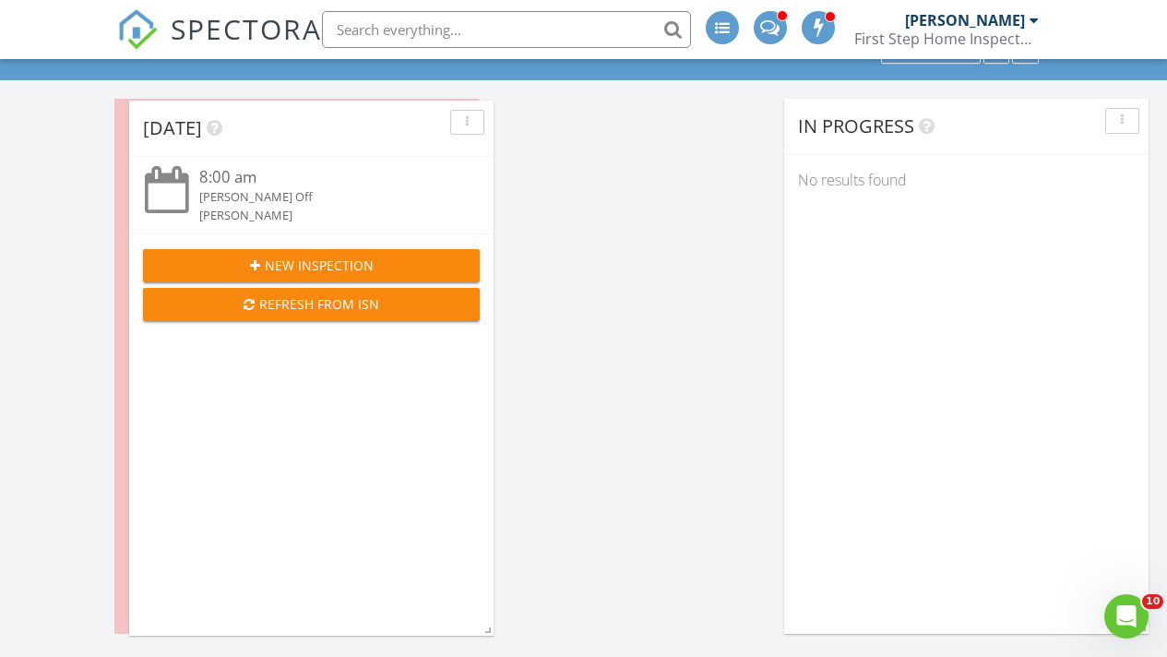
scroll to position [2077, 1196]
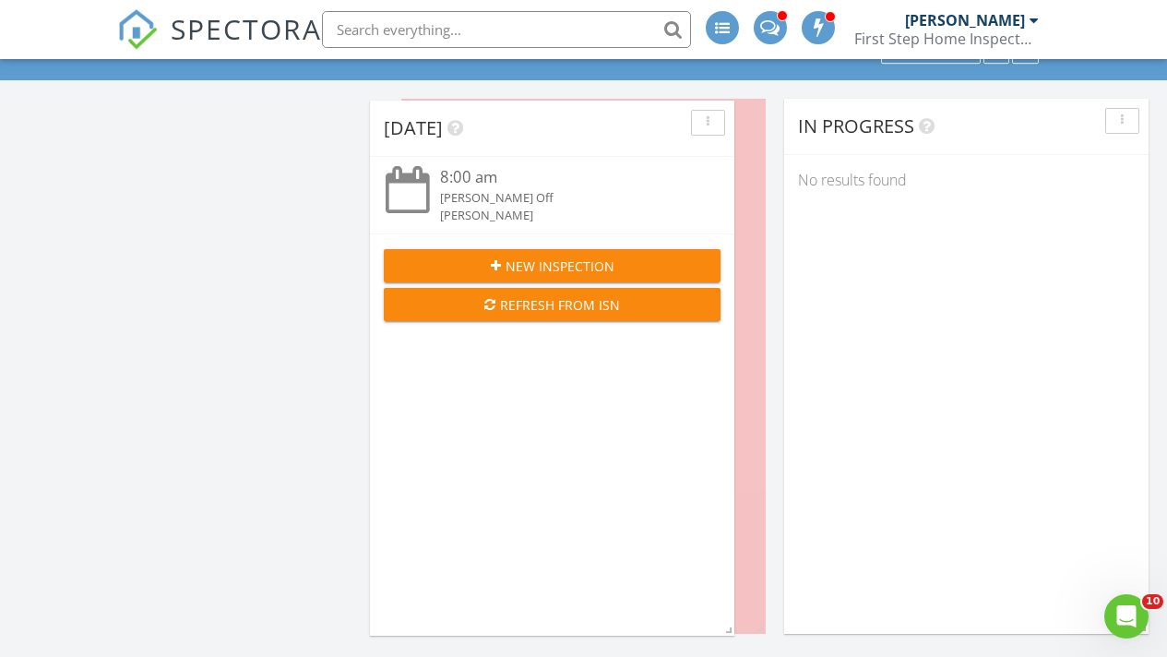
drag, startPoint x: 292, startPoint y: 125, endPoint x: 644, endPoint y: 125, distance: 351.5
click at [644, 125] on div "Today" at bounding box center [538, 128] width 309 height 28
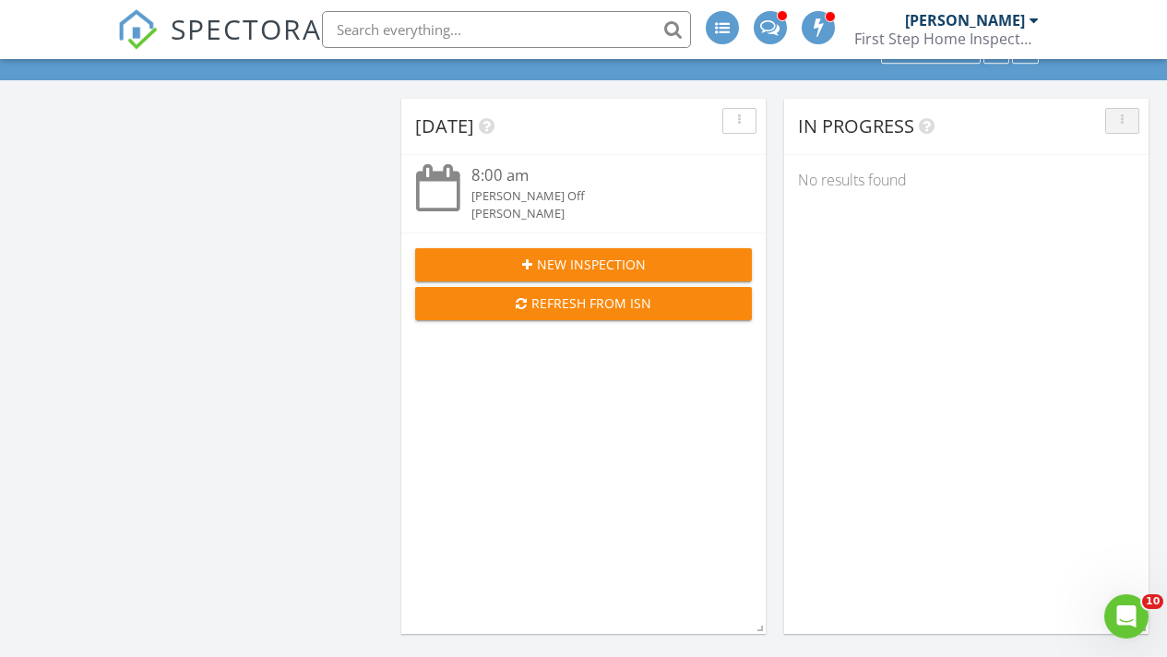
click at [1119, 118] on div "button" at bounding box center [1123, 120] width 18 height 13
click at [1113, 204] on div "Delete" at bounding box center [1105, 207] width 66 height 22
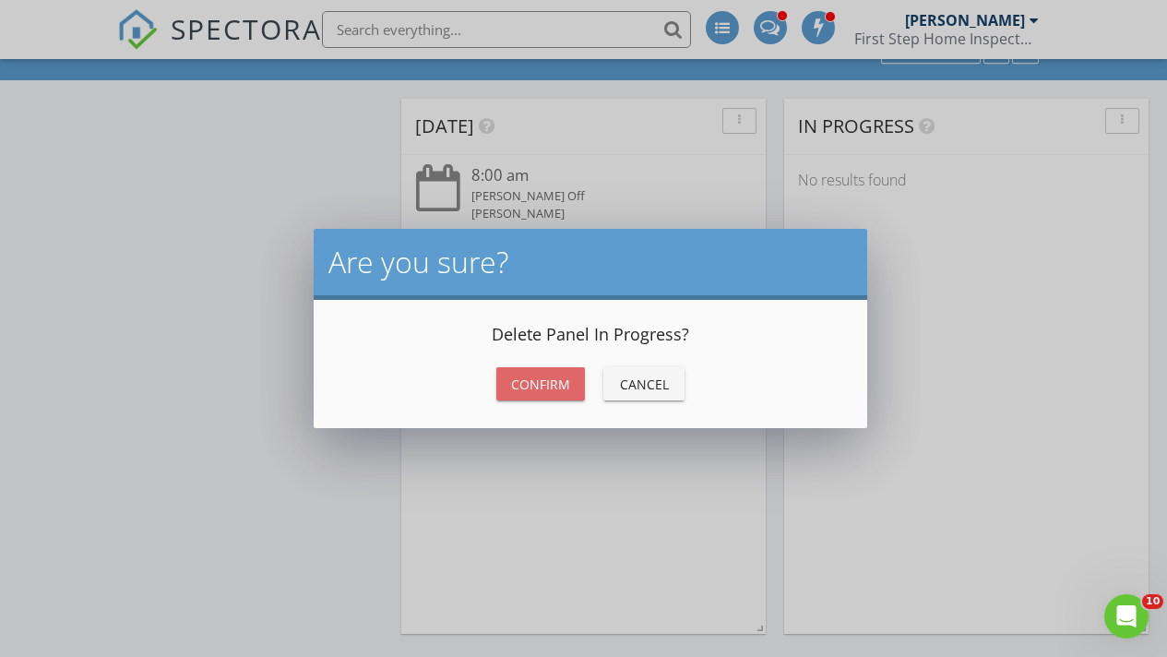
click at [534, 386] on div "Confirm" at bounding box center [540, 384] width 59 height 19
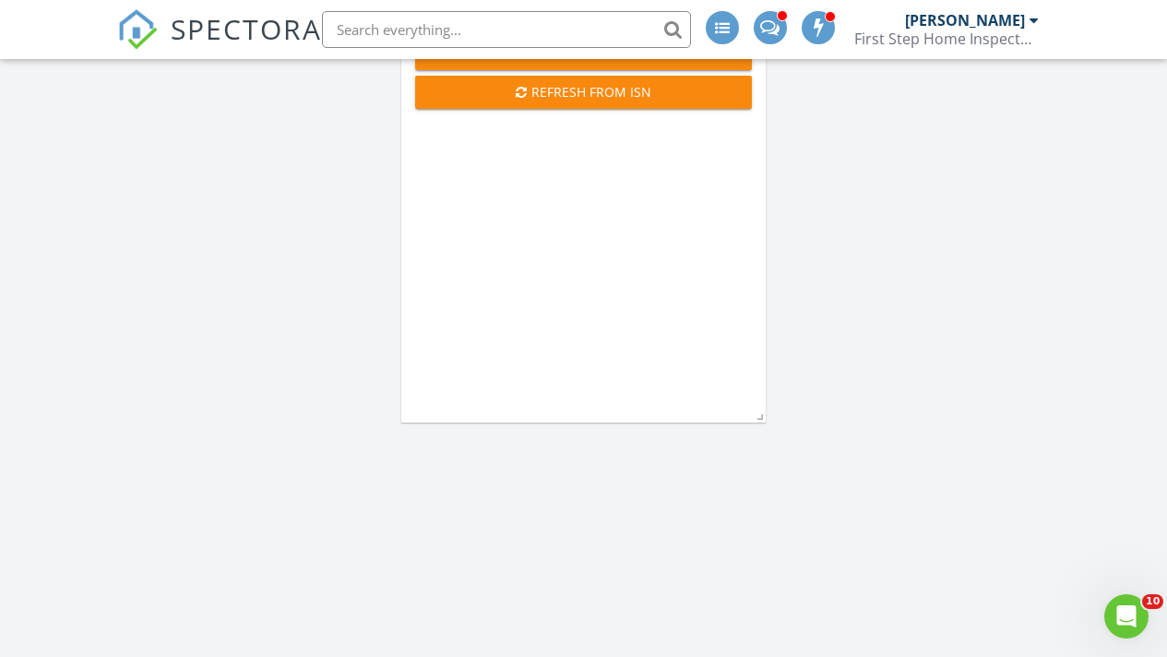
scroll to position [0, 0]
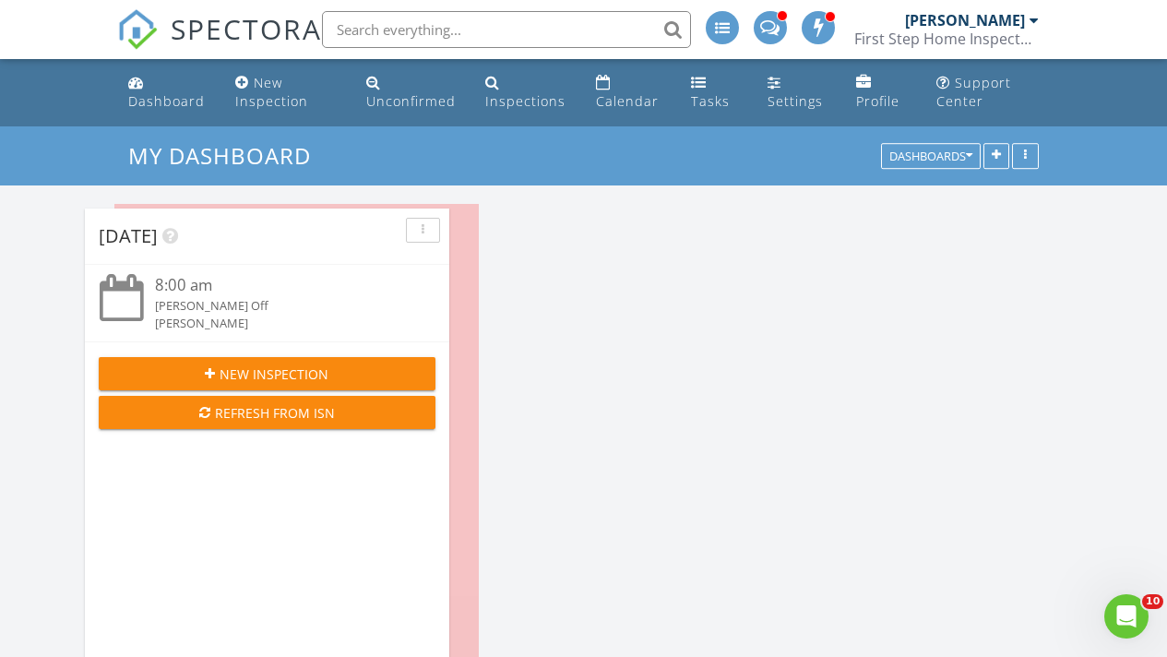
drag, startPoint x: 615, startPoint y: 230, endPoint x: 299, endPoint y: 234, distance: 316.5
click at [299, 234] on div "Today" at bounding box center [253, 236] width 309 height 28
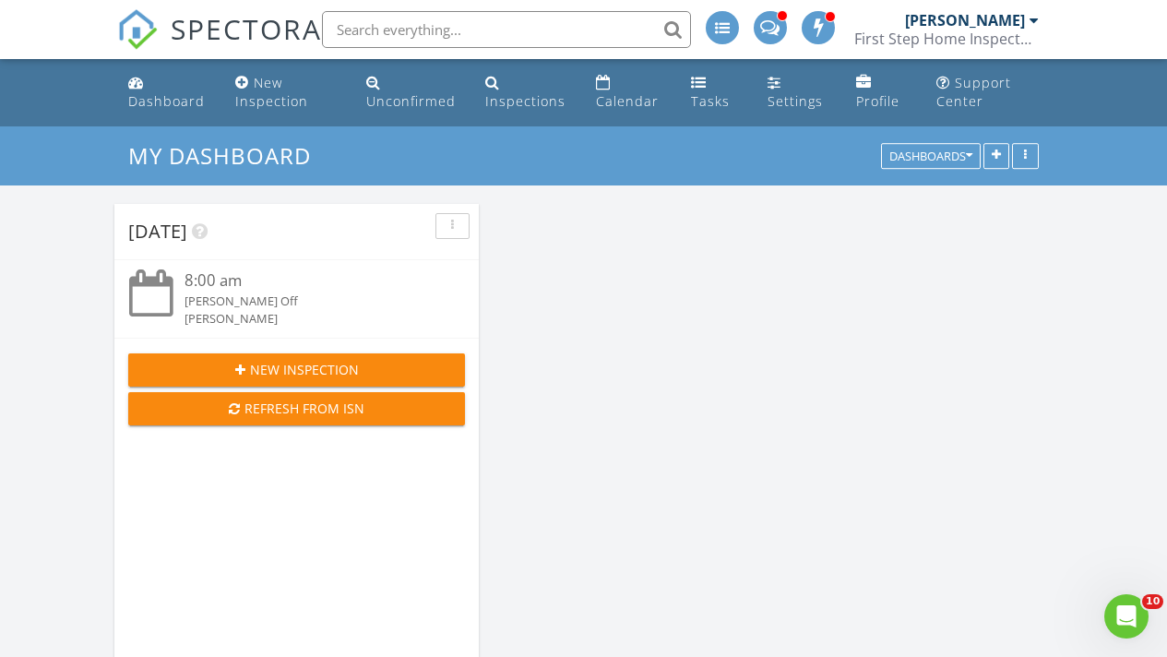
click at [1013, 21] on div "[PERSON_NAME]" at bounding box center [965, 20] width 120 height 18
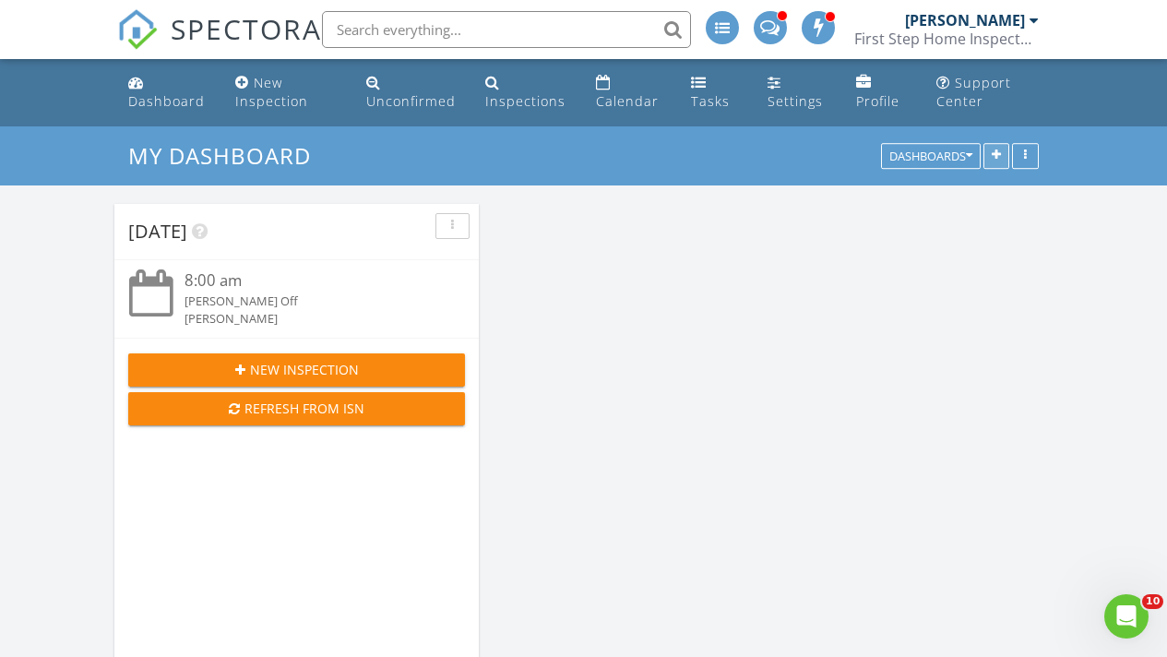
click at [996, 149] on button "button" at bounding box center [996, 157] width 26 height 26
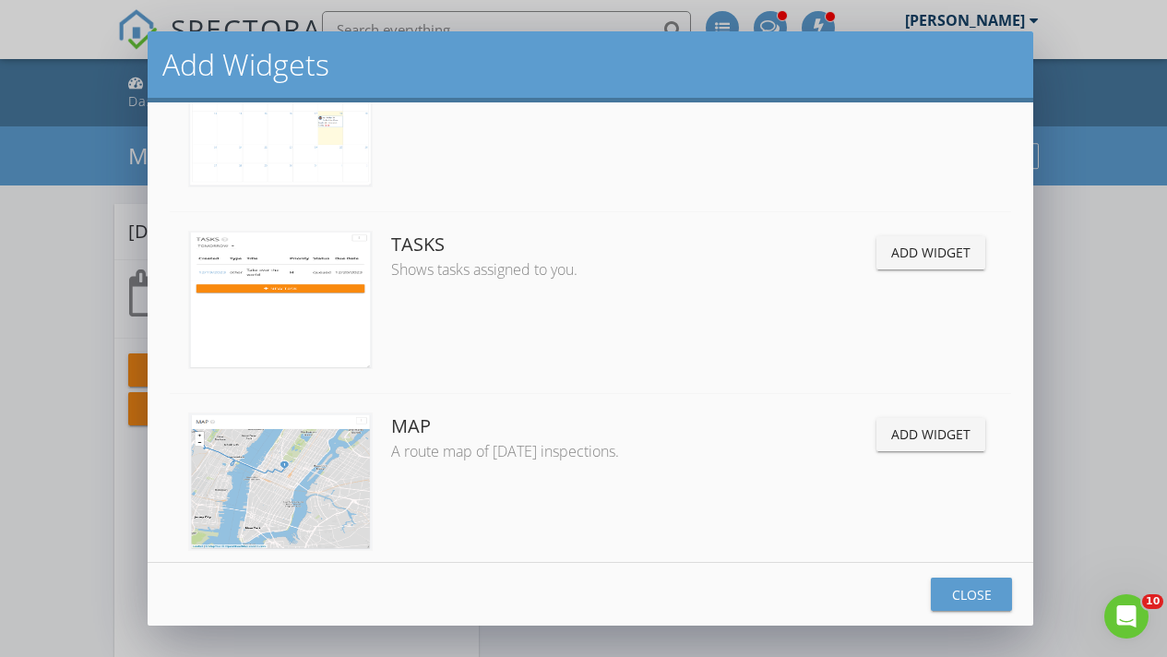
scroll to position [97, 0]
click at [937, 434] on div "Add Widget" at bounding box center [930, 431] width 79 height 19
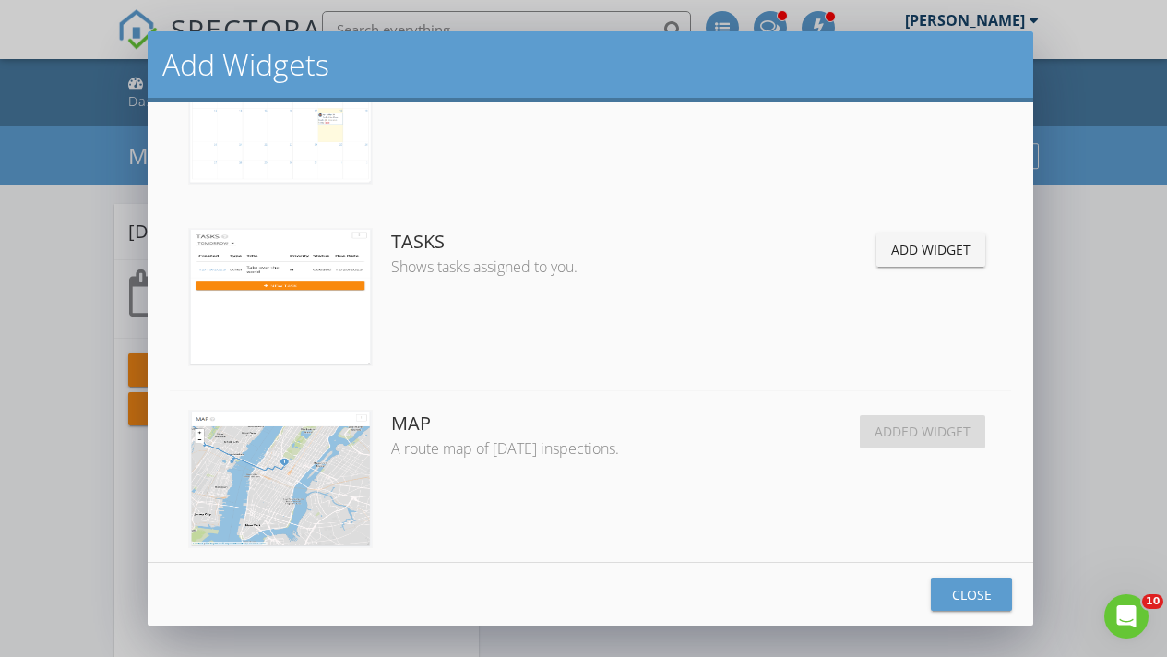
scroll to position [2492, 1196]
click at [981, 598] on div "Close" at bounding box center [972, 594] width 52 height 19
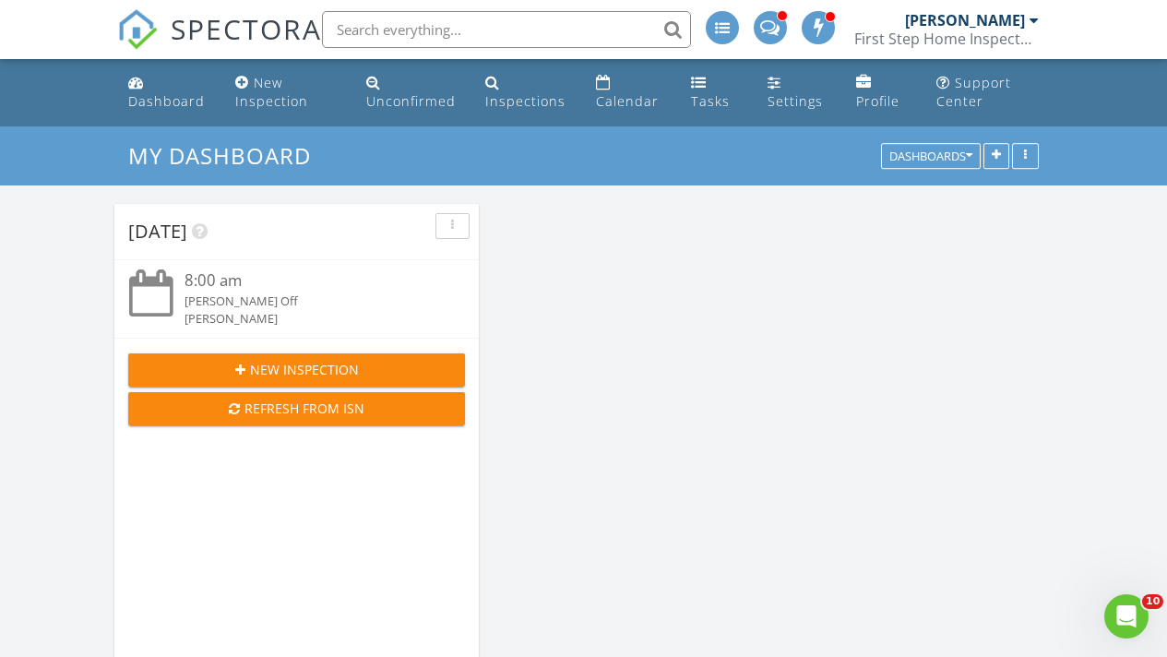
click at [1032, 22] on div at bounding box center [1034, 20] width 9 height 15
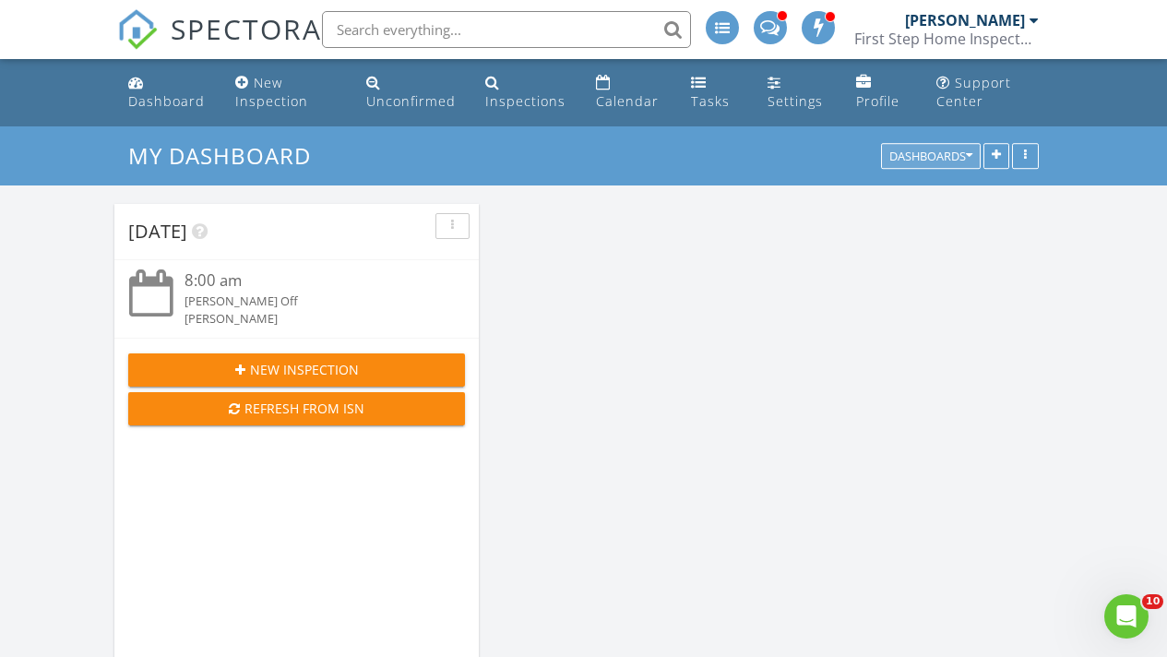
click at [968, 154] on icon "button" at bounding box center [969, 156] width 6 height 13
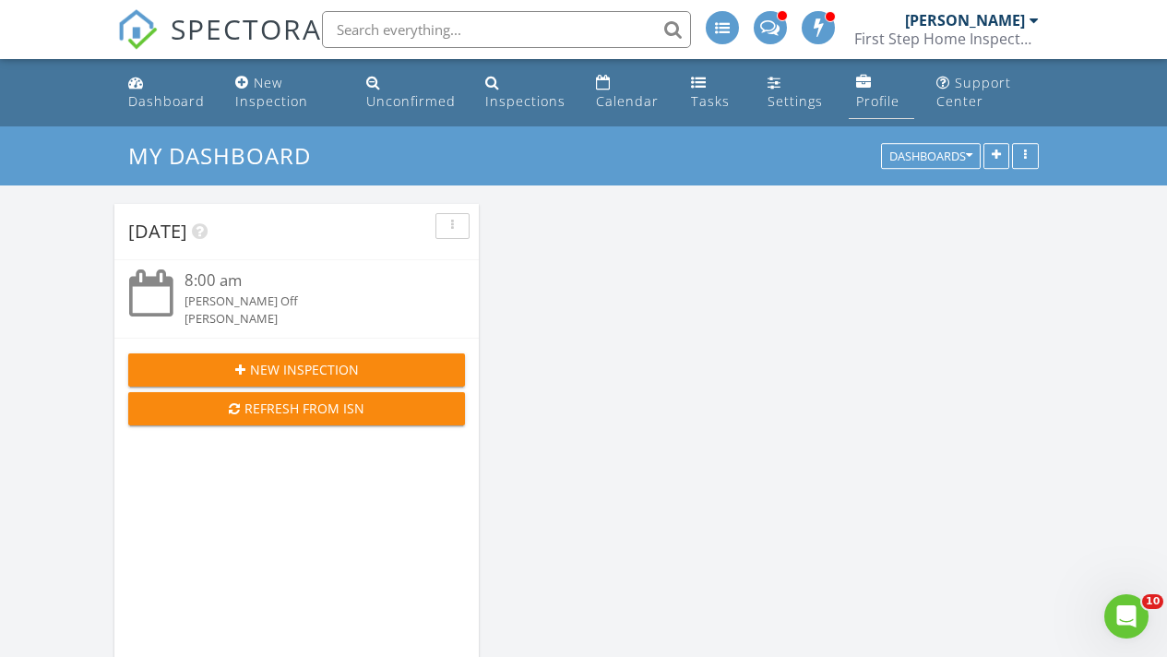
click at [885, 89] on link "Profile" at bounding box center [882, 92] width 66 height 53
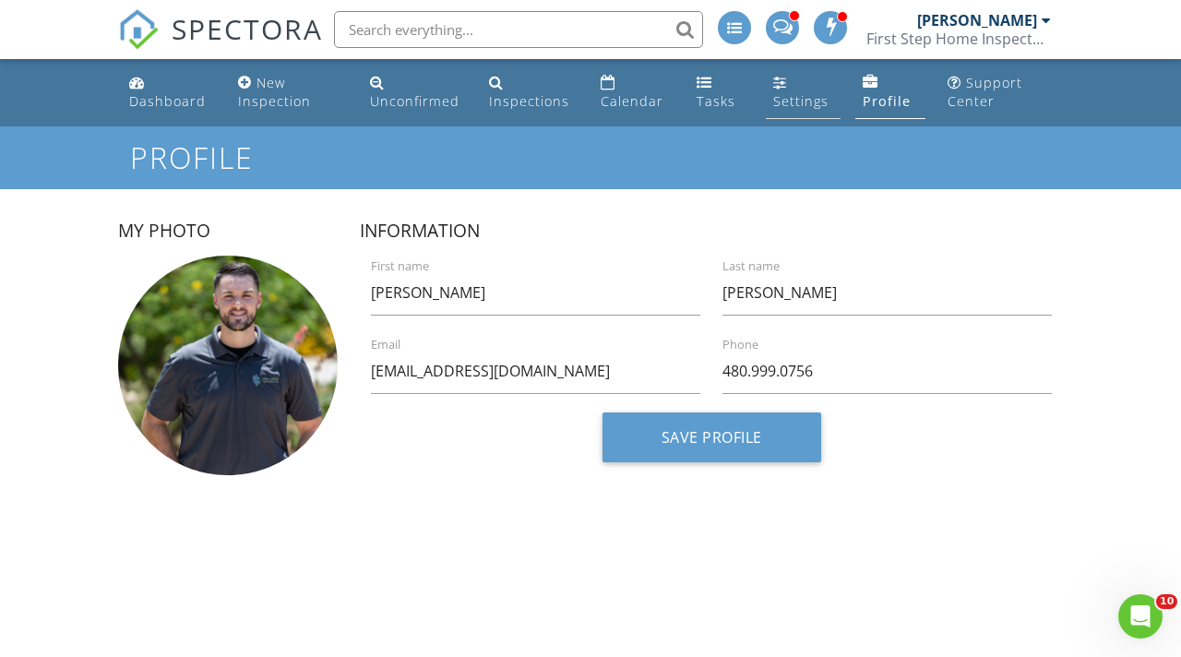
click at [805, 101] on div "Settings" at bounding box center [800, 101] width 55 height 18
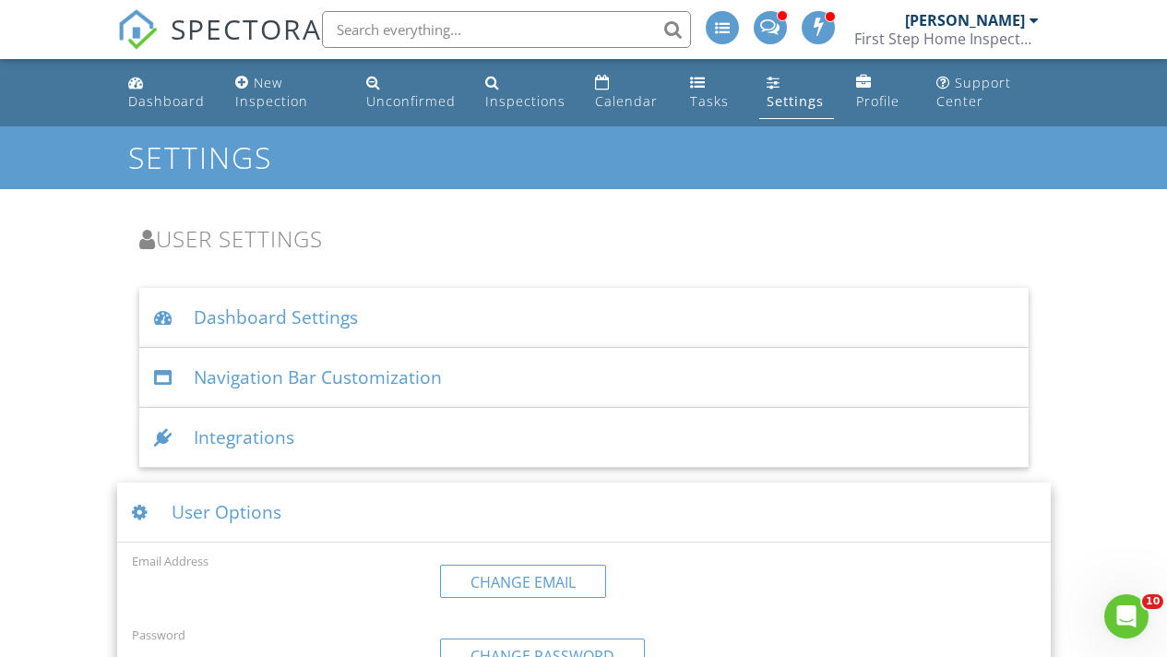
click at [972, 42] on div "First Step Home Inspectors" at bounding box center [946, 39] width 185 height 18
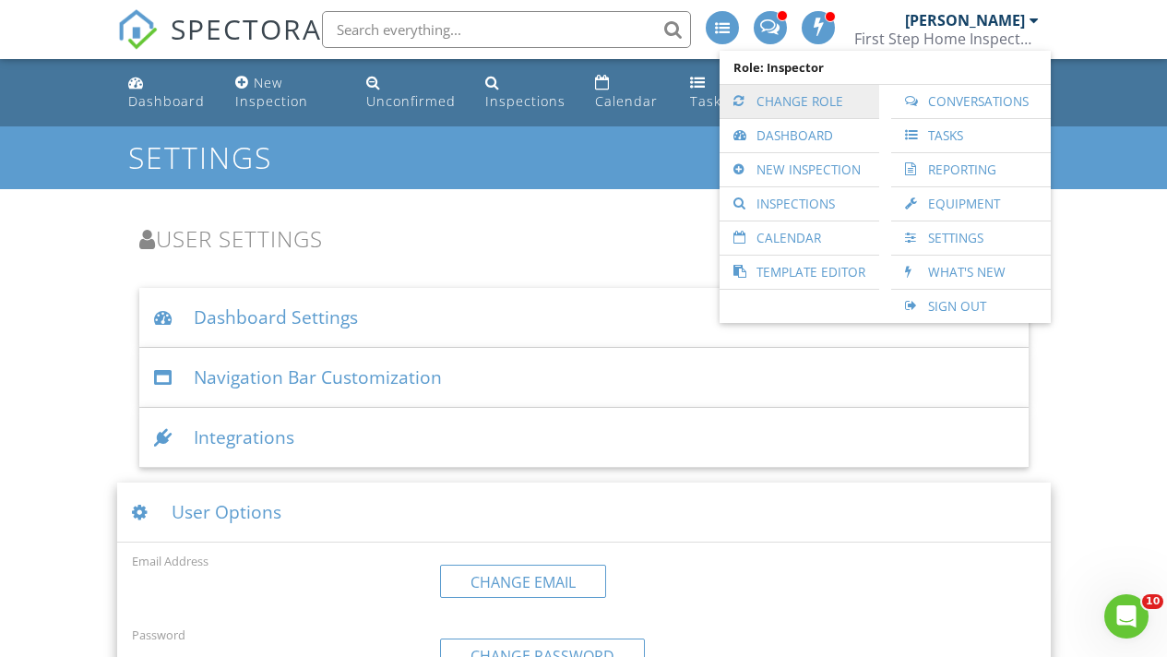
click at [766, 97] on link "Change Role" at bounding box center [799, 101] width 141 height 33
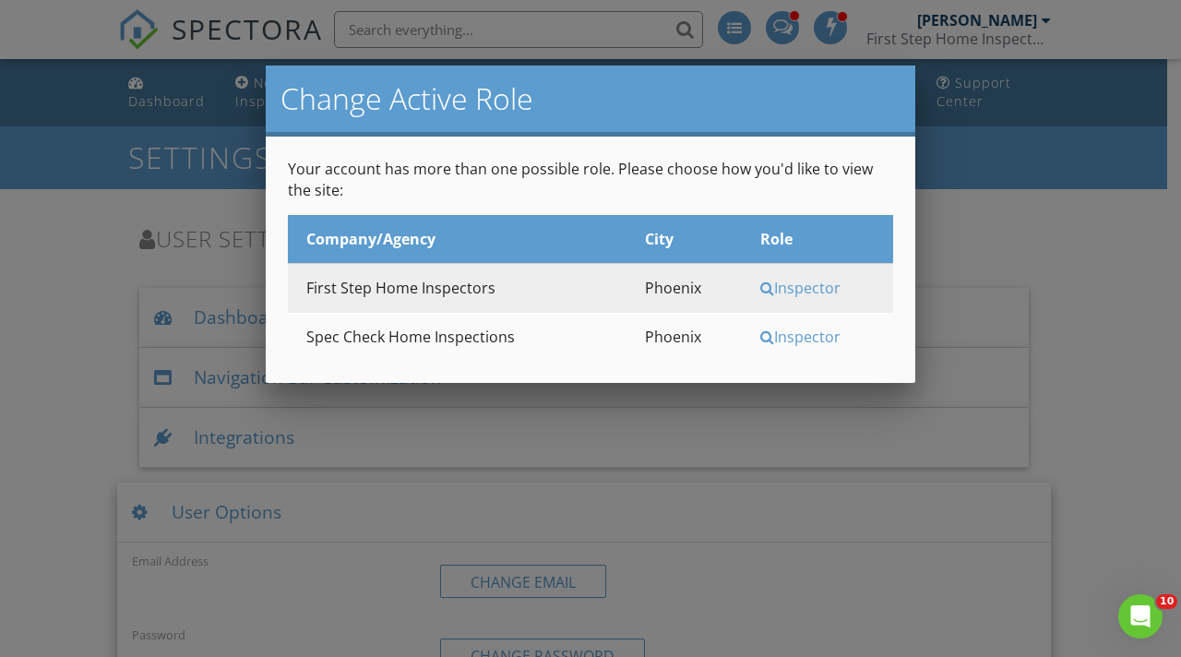
click at [785, 333] on div "Inspector" at bounding box center [824, 337] width 128 height 20
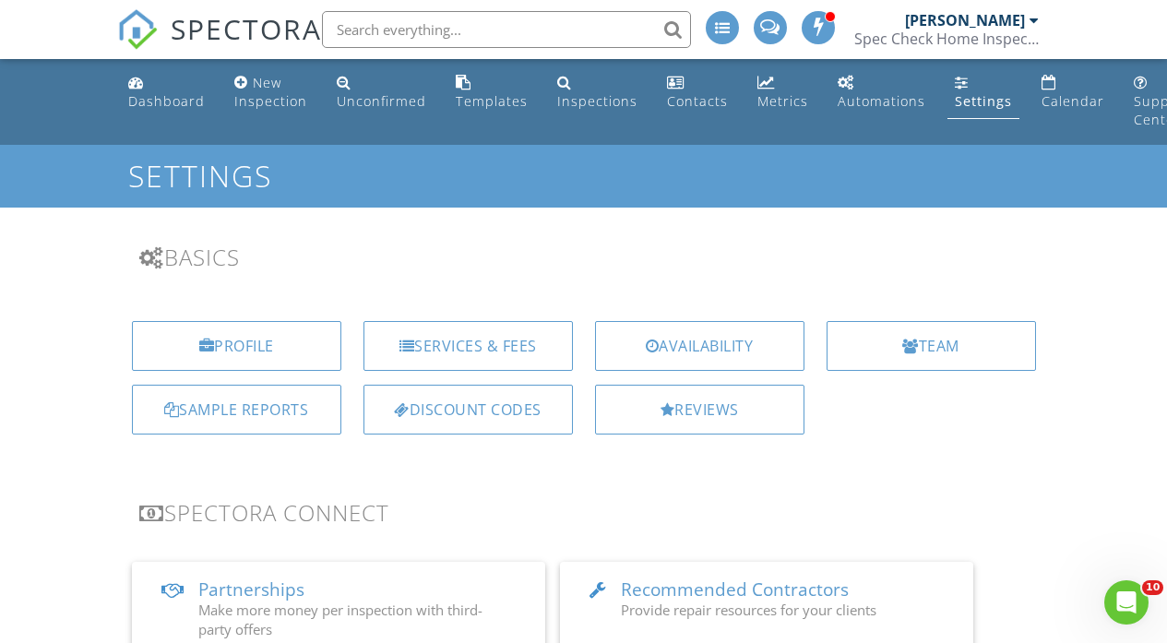
click at [1030, 25] on div at bounding box center [1034, 20] width 9 height 15
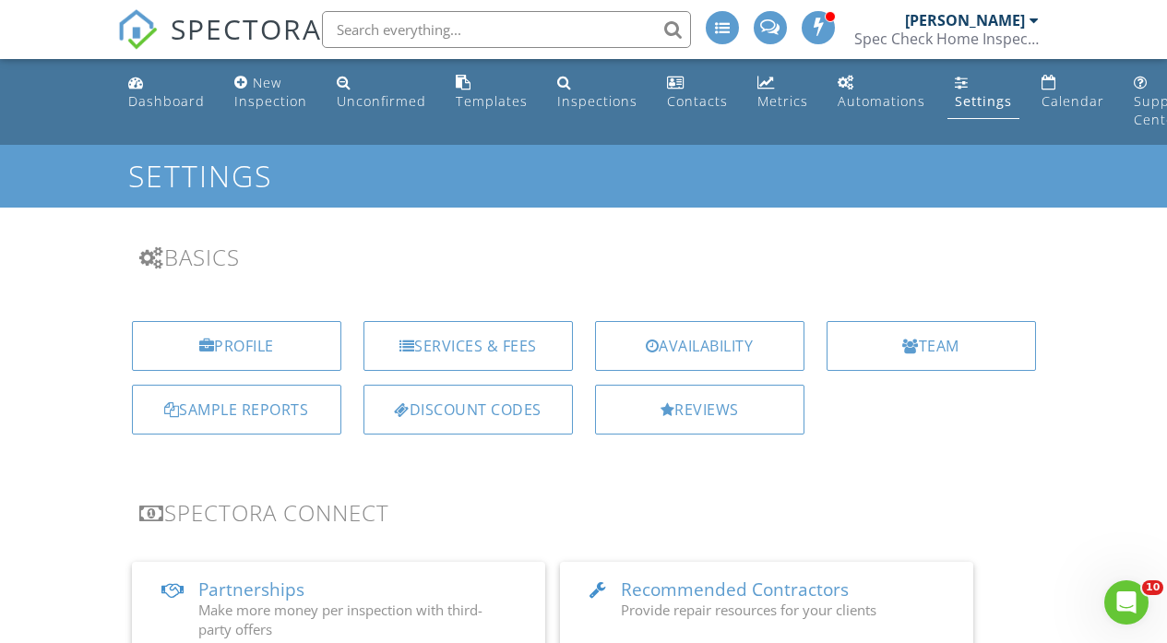
click at [956, 103] on div "Settings" at bounding box center [983, 101] width 57 height 18
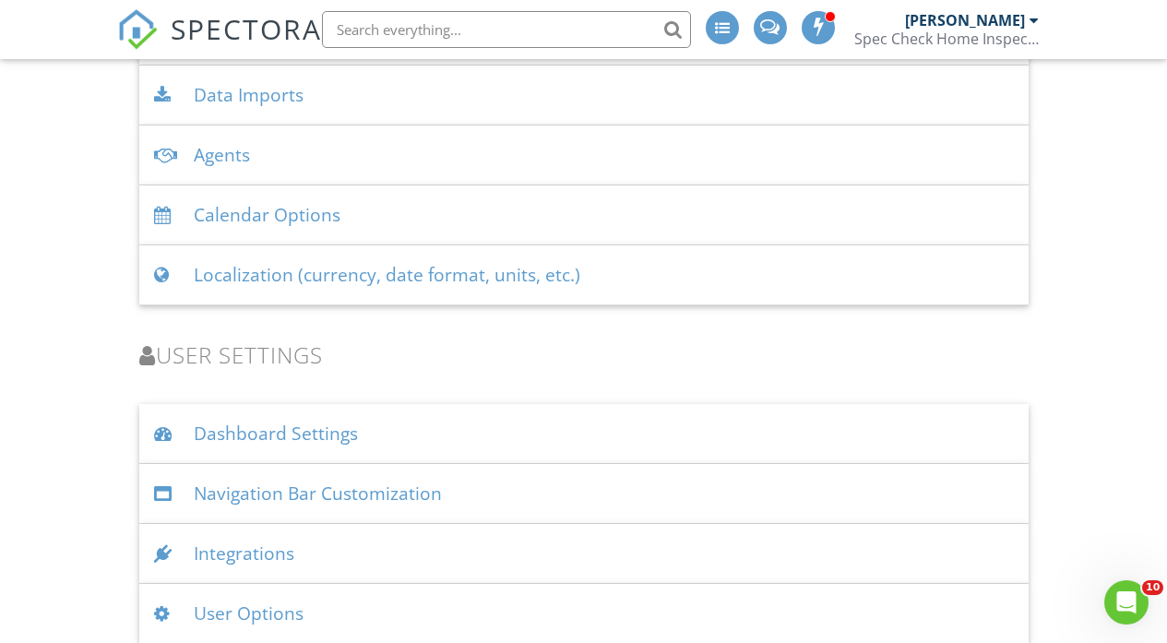
scroll to position [2384, 0]
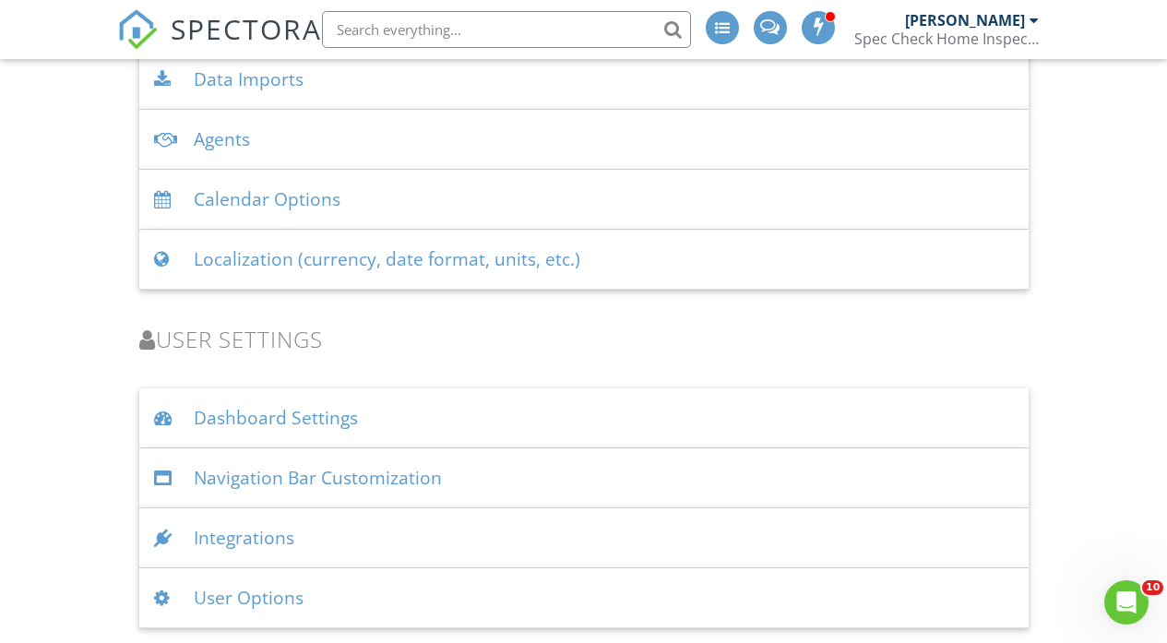
click at [275, 419] on div "Dashboard Settings" at bounding box center [583, 418] width 889 height 60
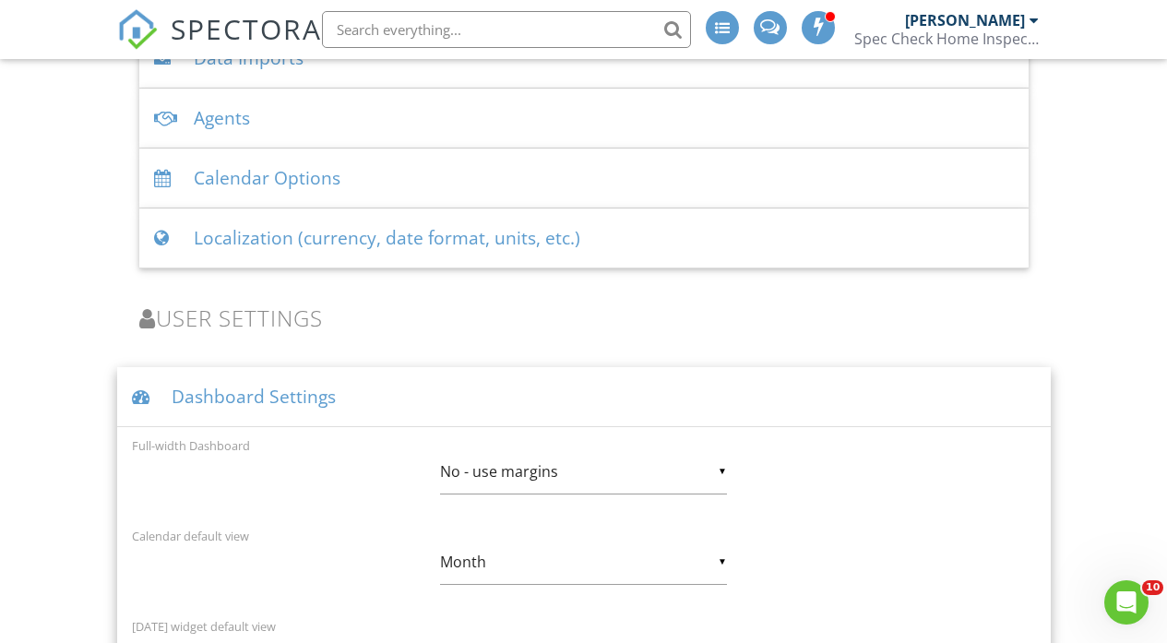
scroll to position [2582, 0]
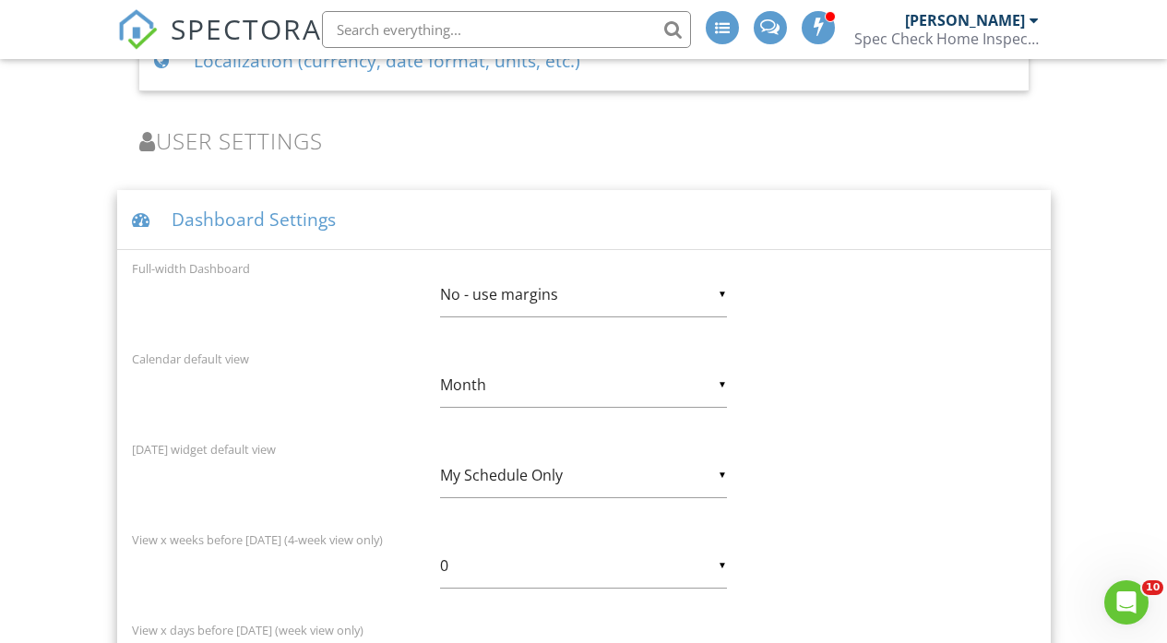
click at [566, 401] on div "▼ Month Day Week 4 Week Month Day Week 4 Week Month" at bounding box center [583, 385] width 287 height 45
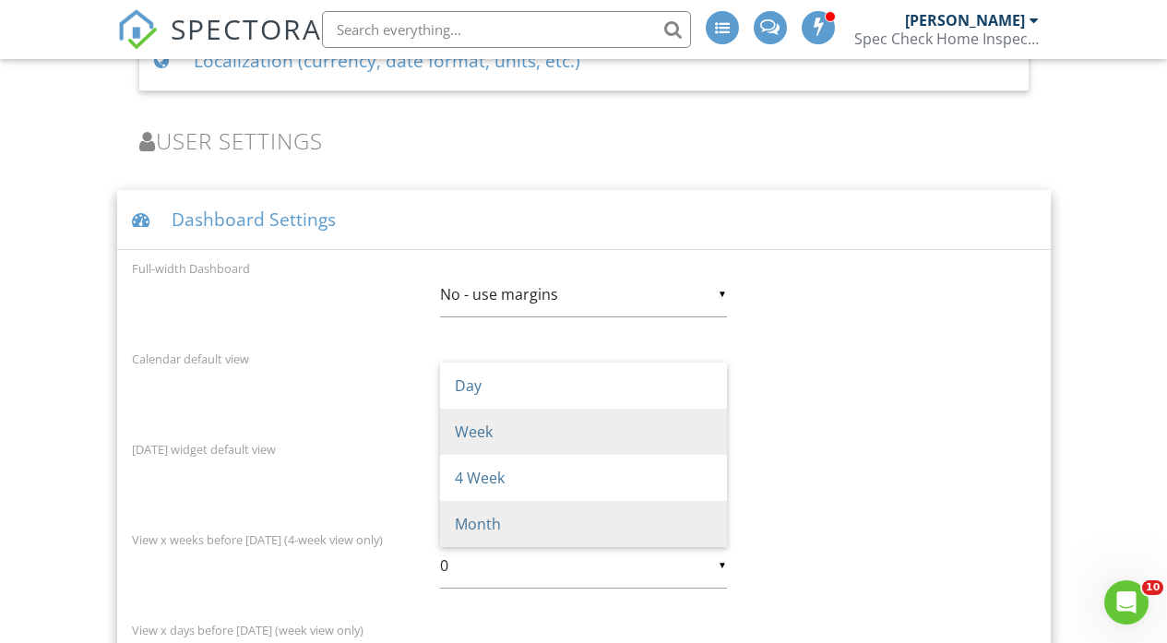
click at [555, 432] on span "Week" at bounding box center [583, 432] width 287 height 46
type input "Week"
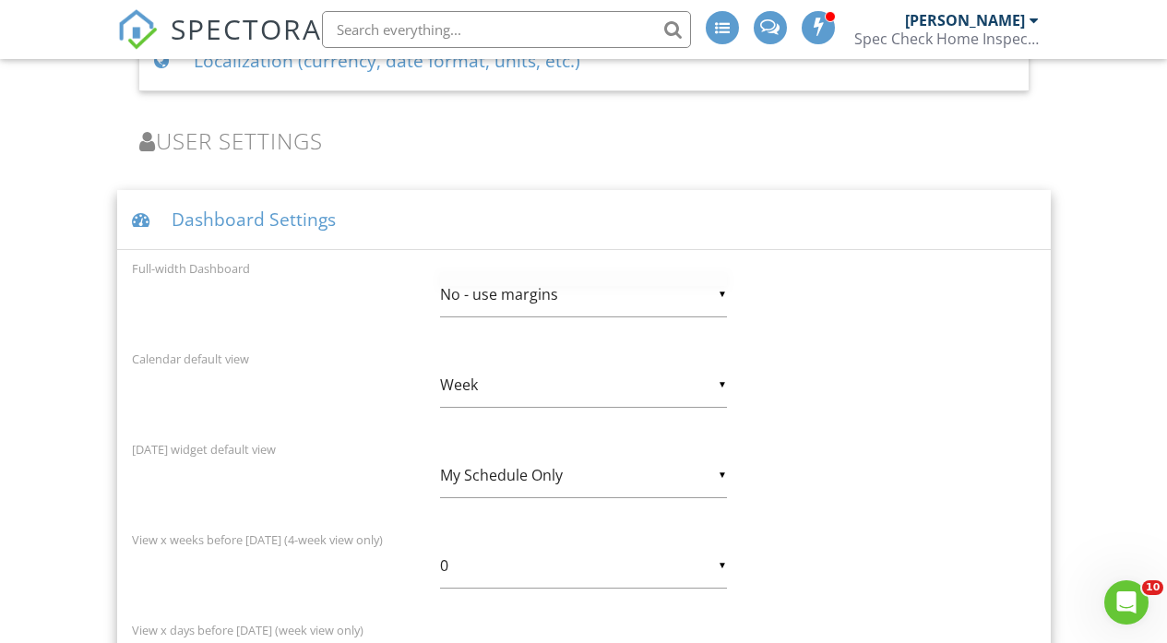
click at [638, 296] on div "▼ No - use margins No - use margins Yes - full-width No - use margins Yes - ful…" at bounding box center [583, 294] width 287 height 45
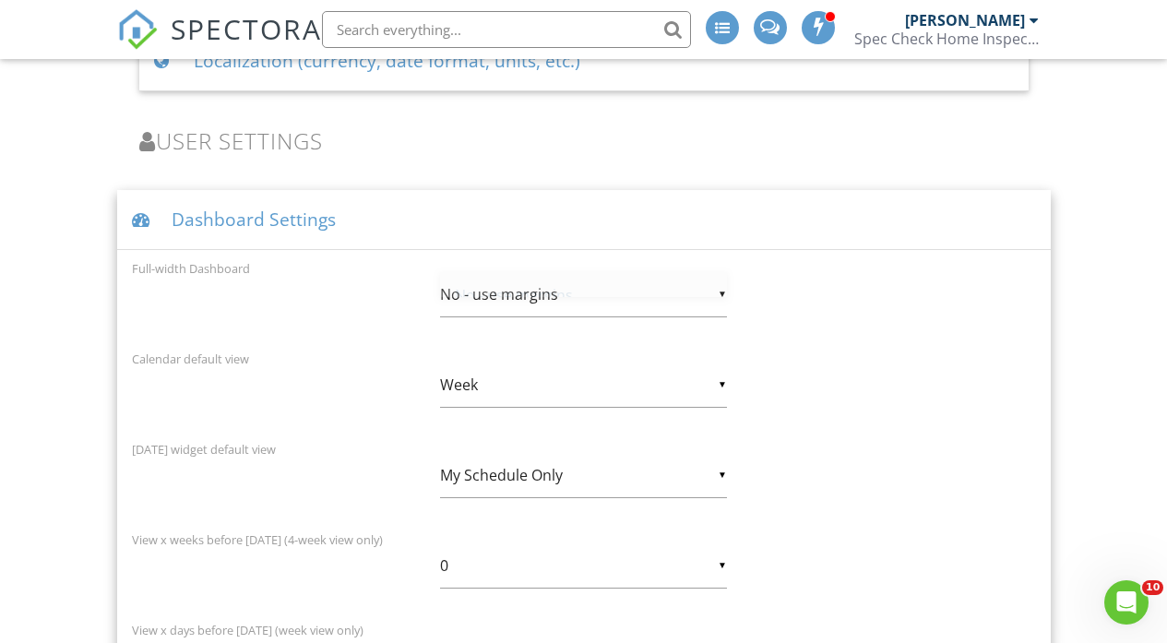
click at [569, 301] on div "▼ No - use margins No - use margins Yes - full-width No - use margins Yes - ful…" at bounding box center [583, 294] width 287 height 45
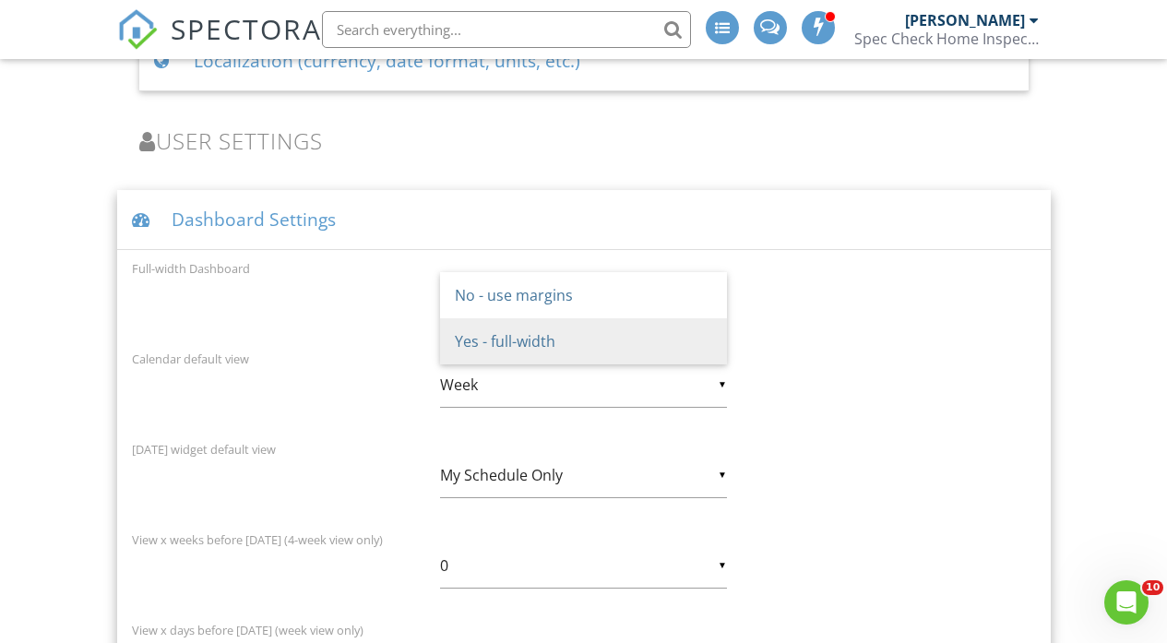
click at [565, 333] on span "Yes - full-width" at bounding box center [583, 341] width 287 height 46
type input "Yes - full-width"
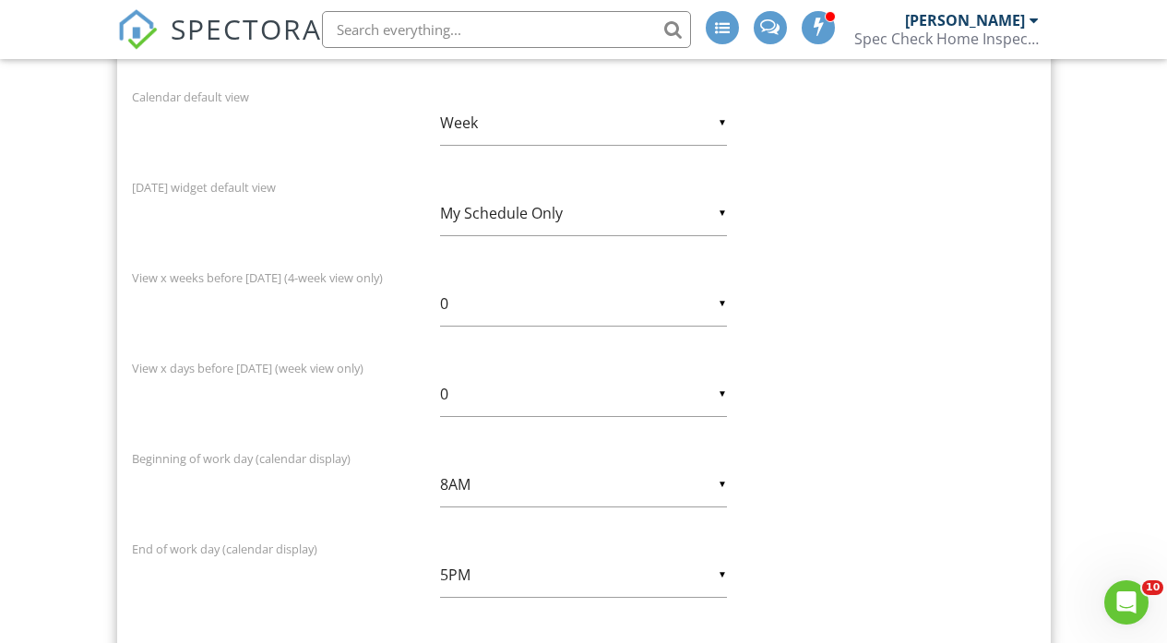
scroll to position [2920, 0]
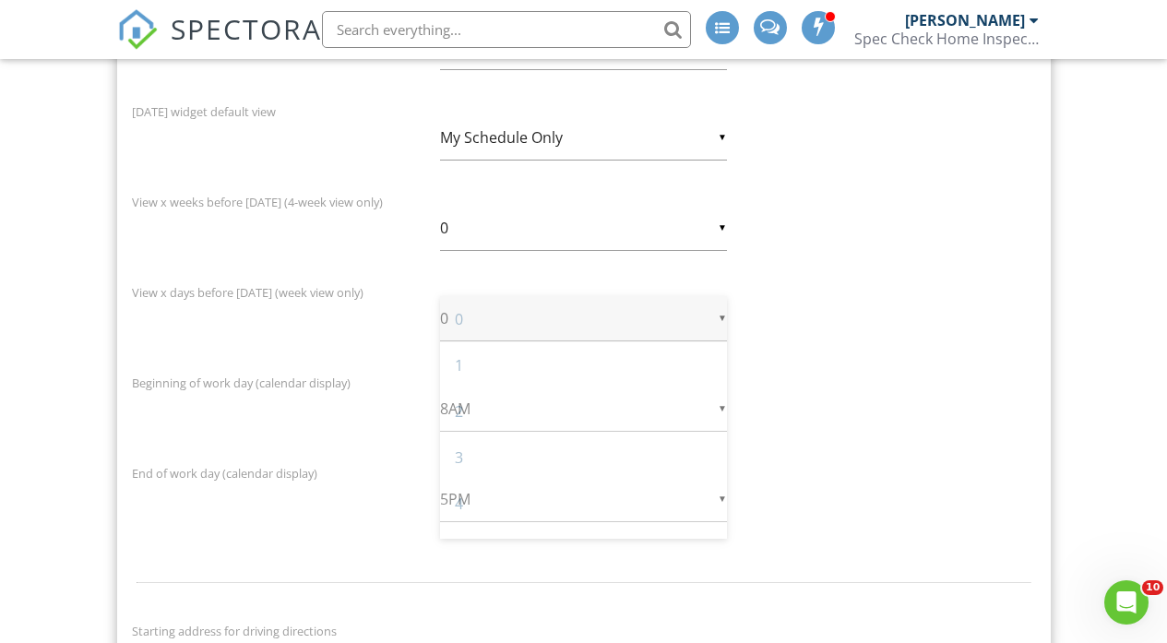
click at [721, 319] on div "▼ 0 0 1 2 3 4 5 6 7 0 1 2 3 4 5 6 7" at bounding box center [583, 318] width 287 height 45
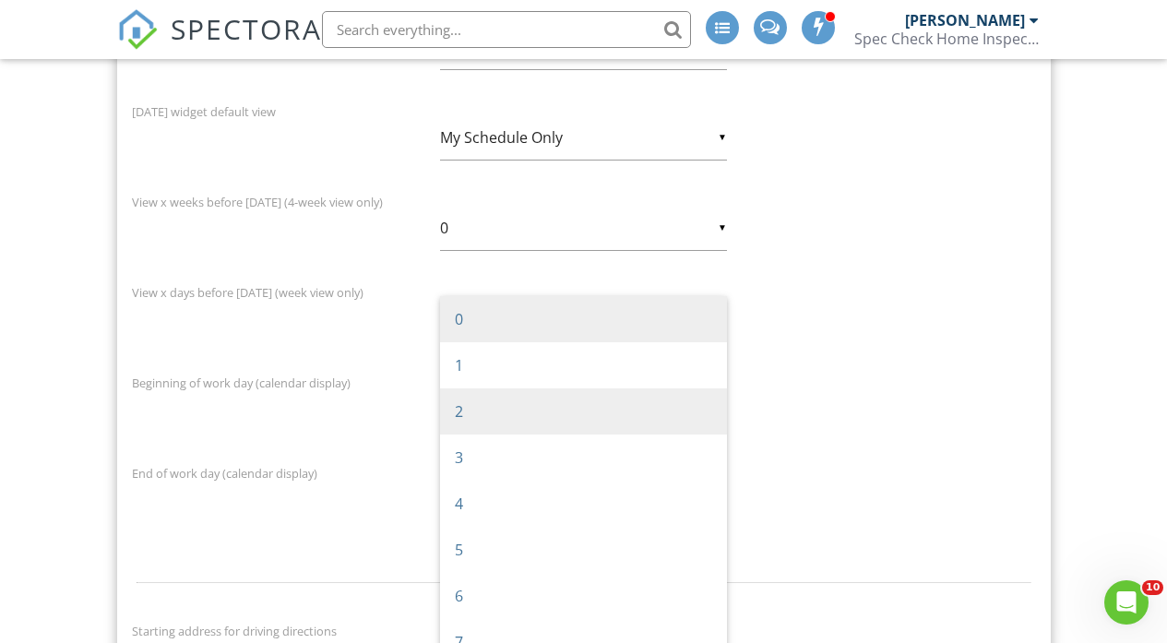
click at [630, 403] on span "2" at bounding box center [583, 411] width 287 height 46
type input "2"
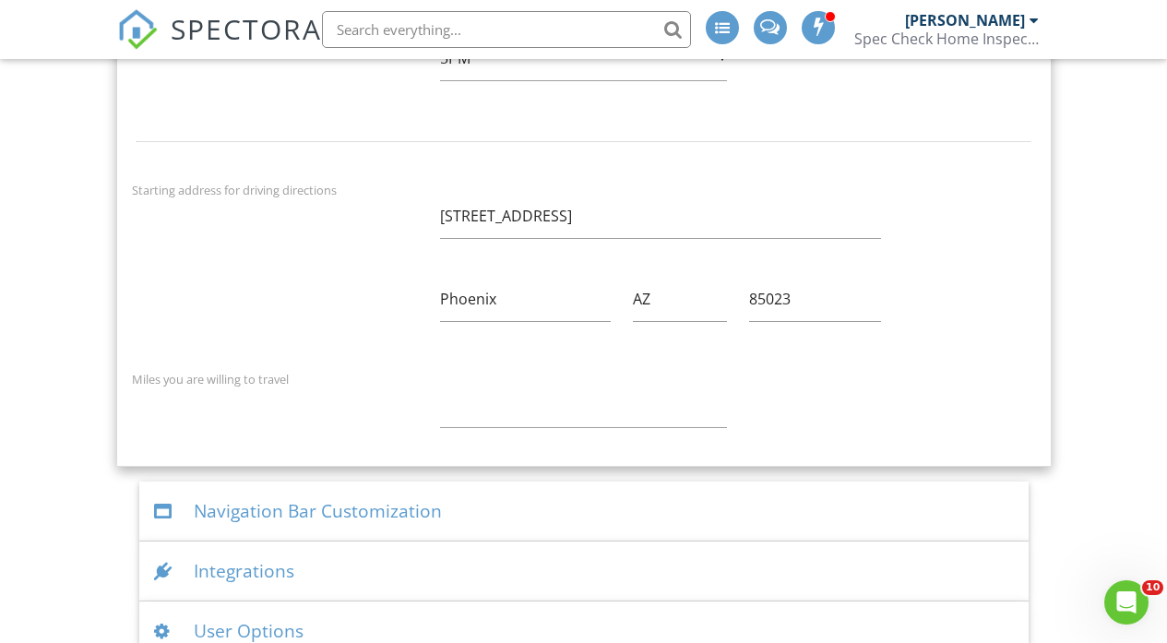
scroll to position [3394, 0]
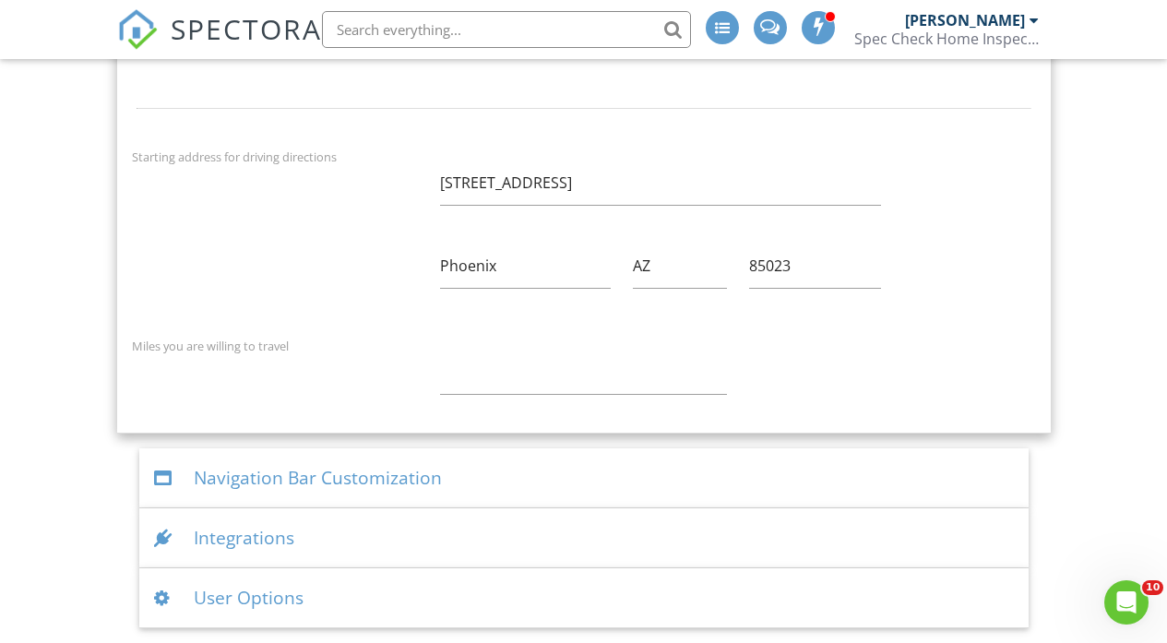
click at [256, 598] on div "User Options" at bounding box center [583, 598] width 889 height 60
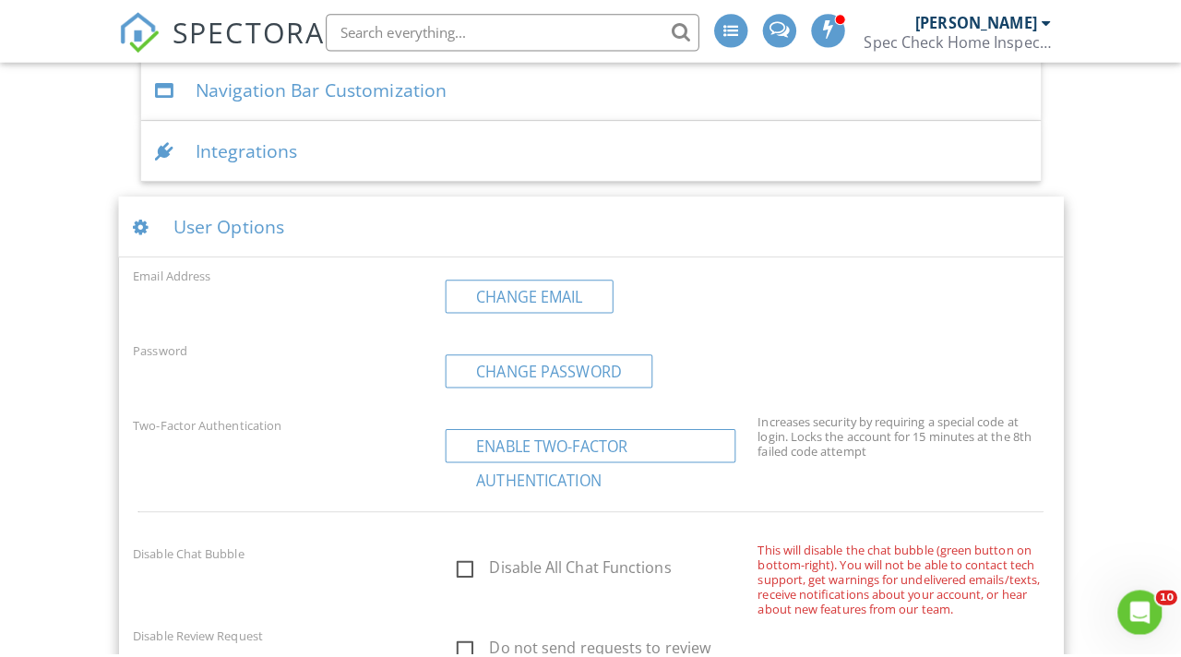
scroll to position [2774, 0]
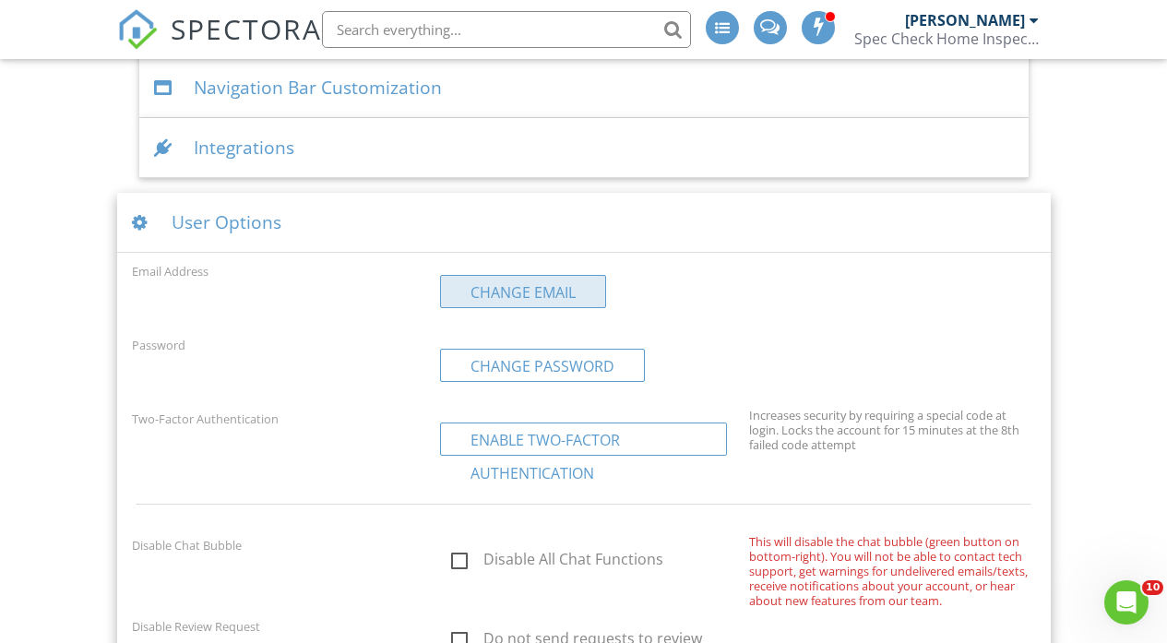
click at [489, 286] on link "Change Email" at bounding box center [523, 291] width 166 height 33
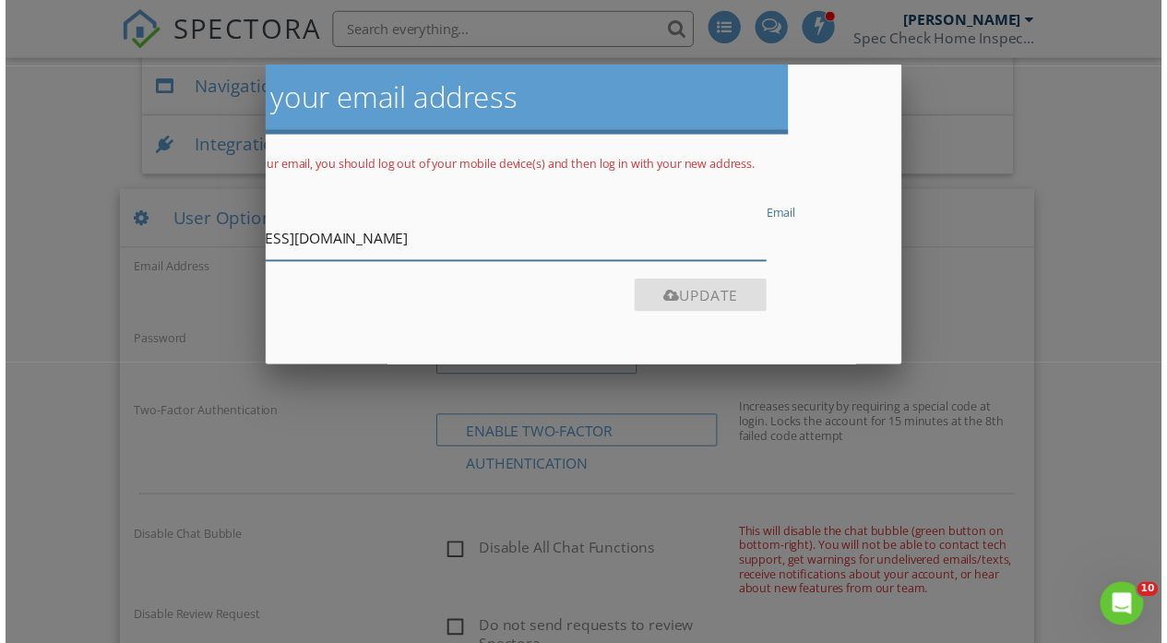
scroll to position [0, 0]
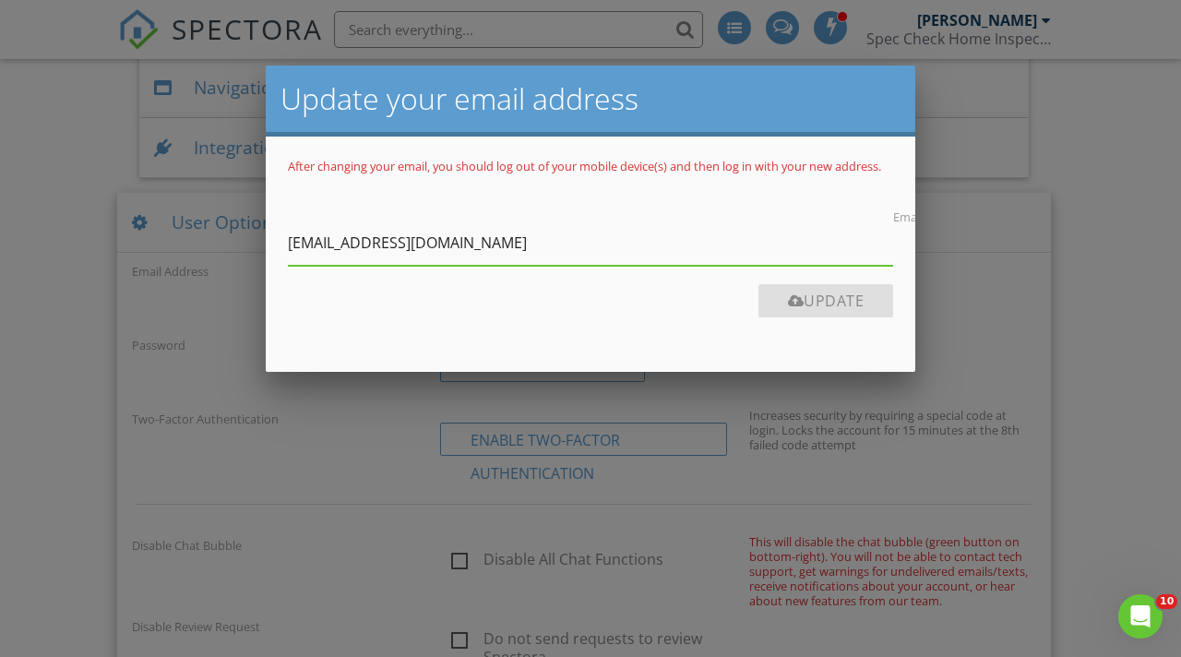
click at [1003, 186] on div at bounding box center [590, 318] width 1181 height 821
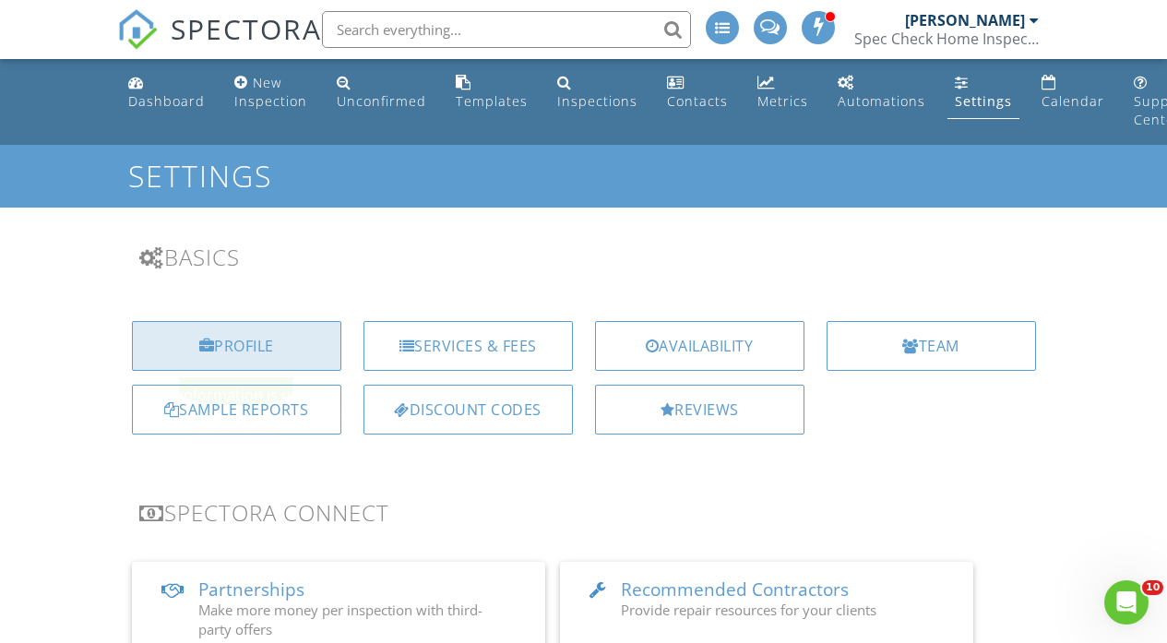
click at [265, 340] on div "Profile" at bounding box center [236, 346] width 209 height 50
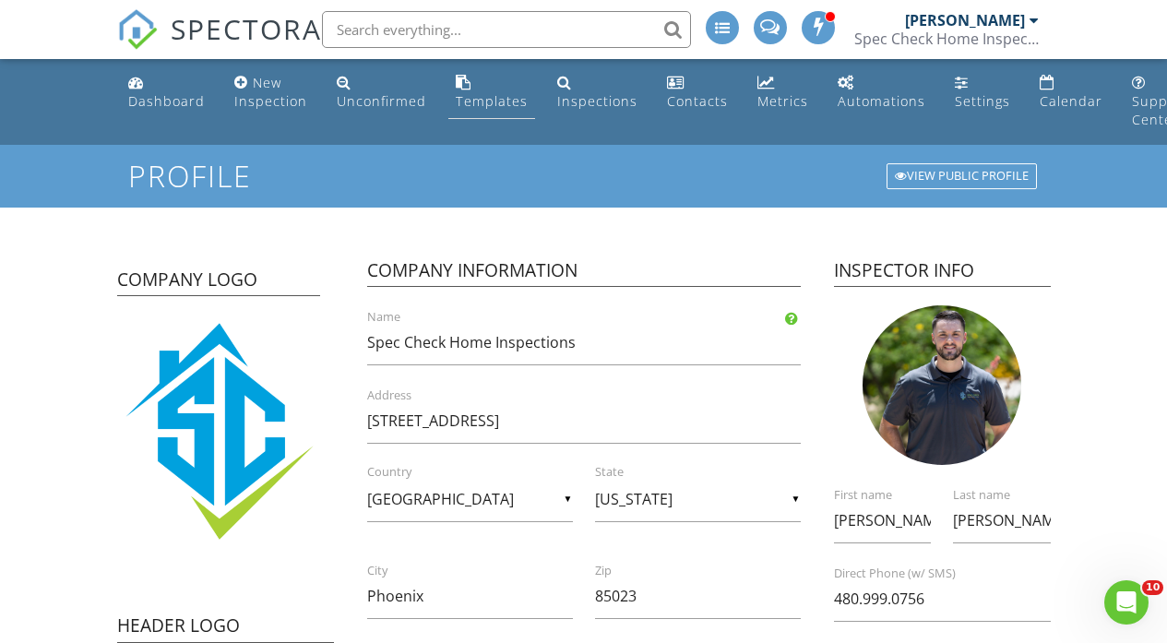
click at [448, 109] on link "Templates" at bounding box center [491, 92] width 87 height 53
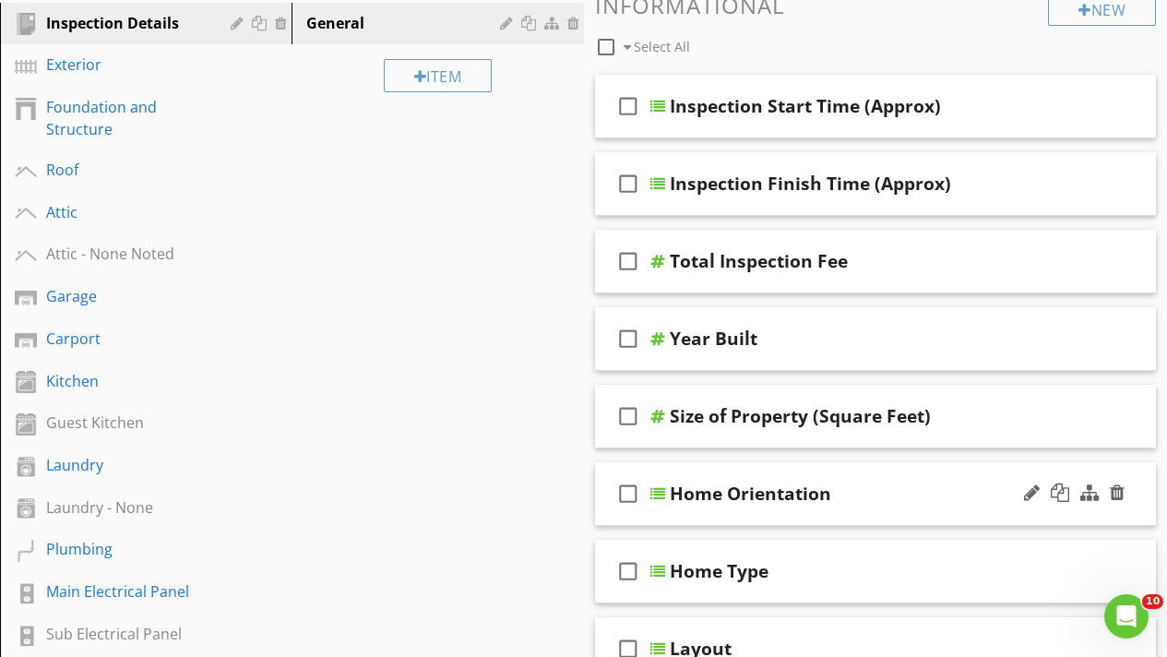
scroll to position [29, 0]
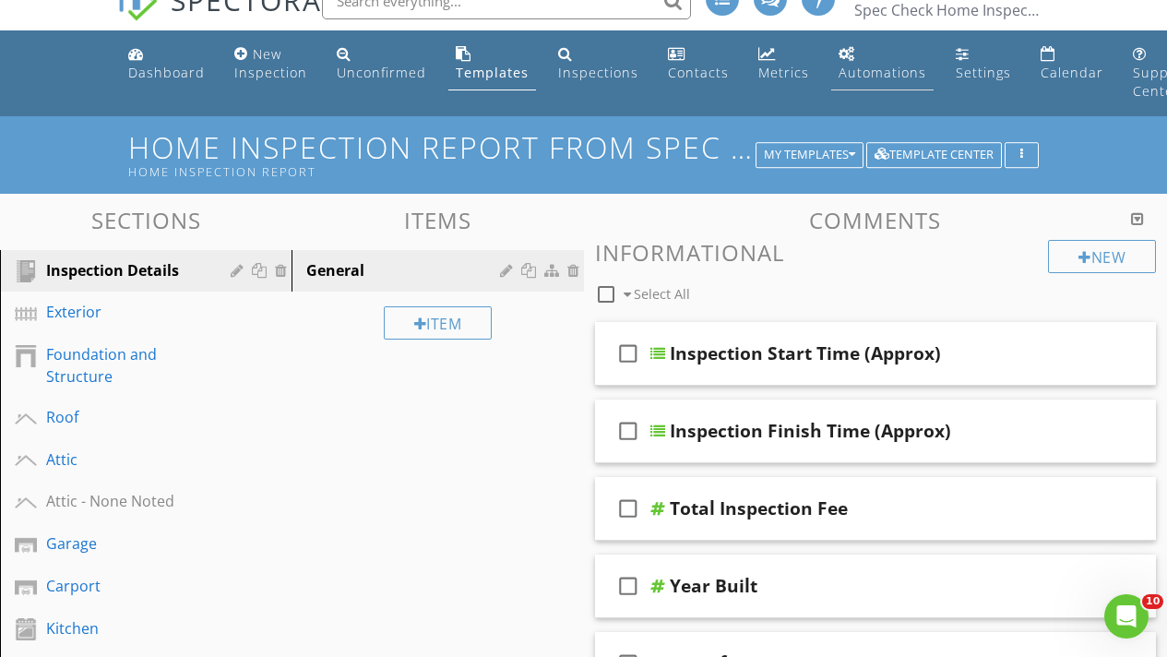
click at [880, 78] on div "Automations" at bounding box center [883, 73] width 88 height 18
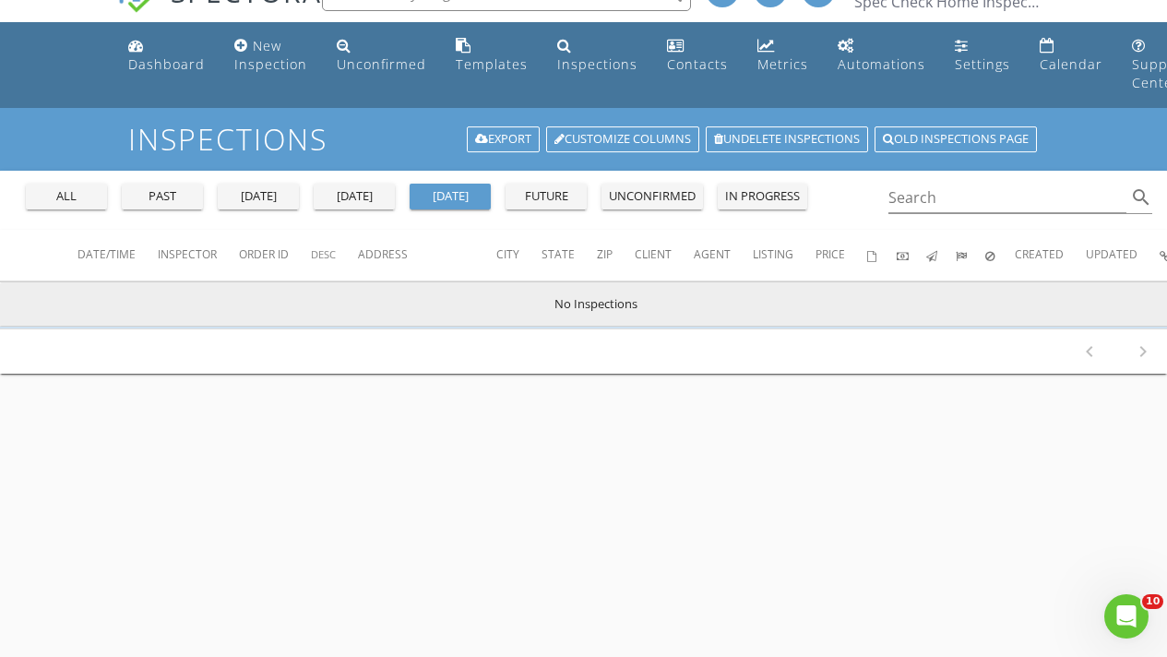
scroll to position [41, 0]
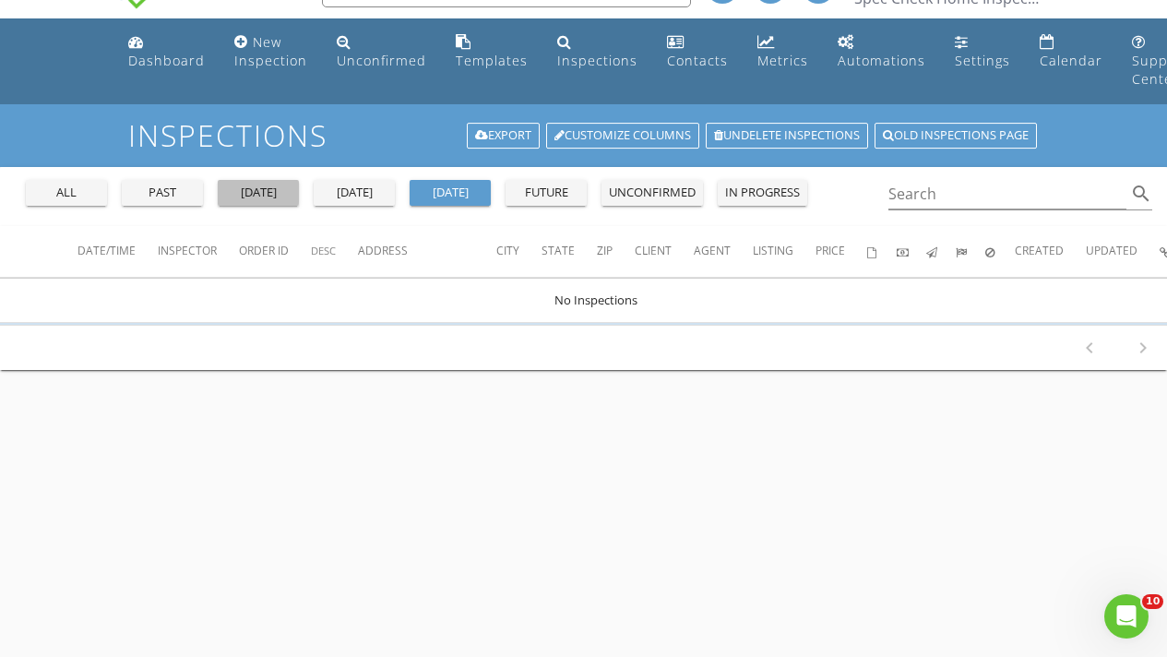
click at [256, 192] on div "[DATE]" at bounding box center [258, 193] width 66 height 18
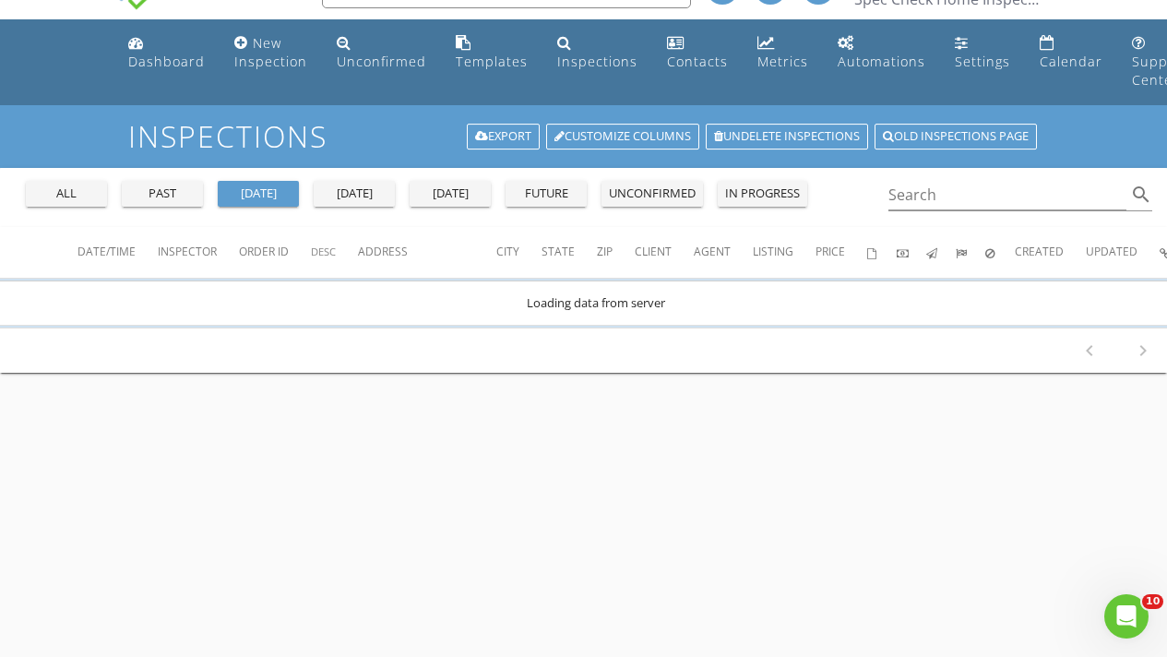
scroll to position [0, 0]
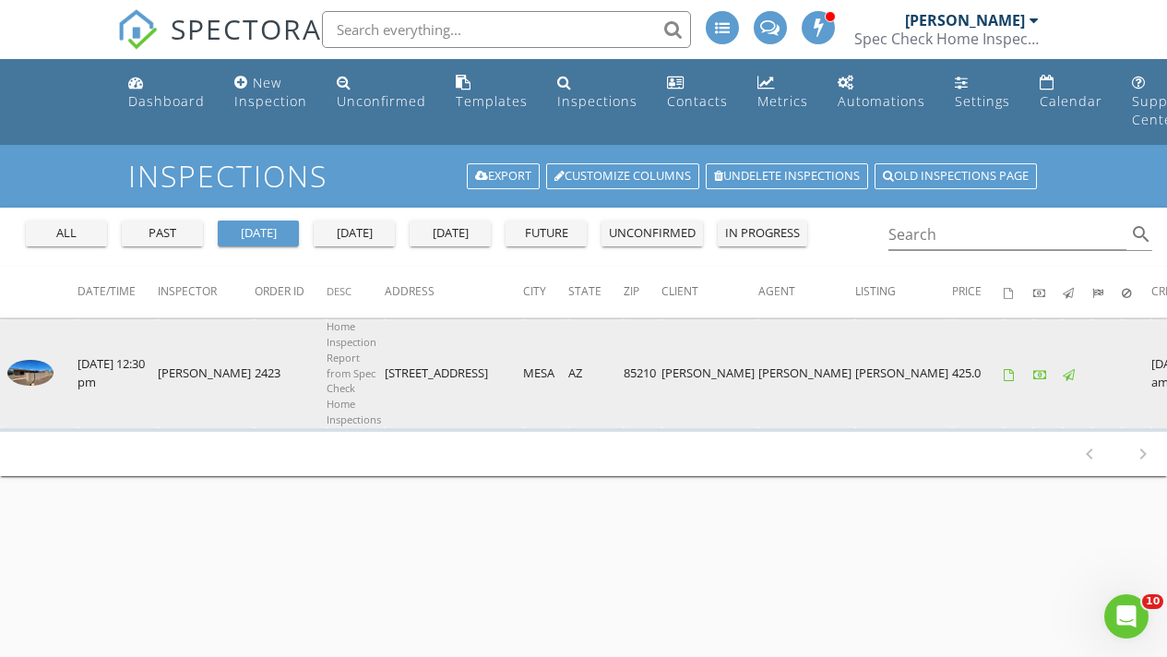
click at [411, 374] on td "[STREET_ADDRESS]" at bounding box center [454, 374] width 138 height 110
click at [47, 373] on img at bounding box center [30, 373] width 46 height 26
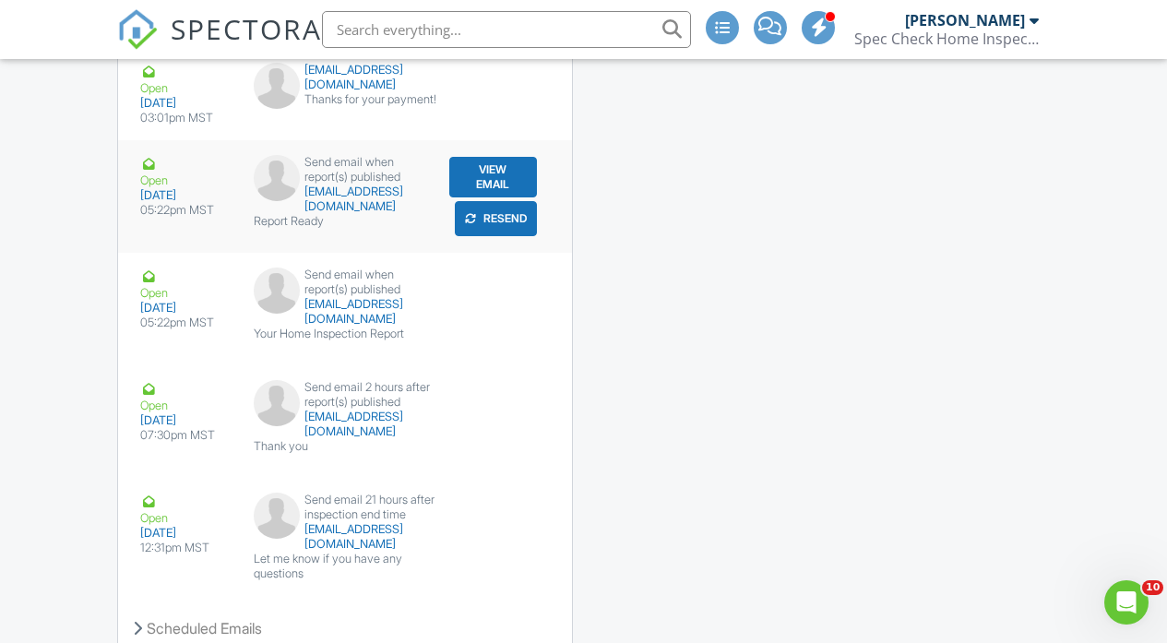
scroll to position [3434, 0]
click at [477, 179] on button "View Email" at bounding box center [493, 177] width 88 height 41
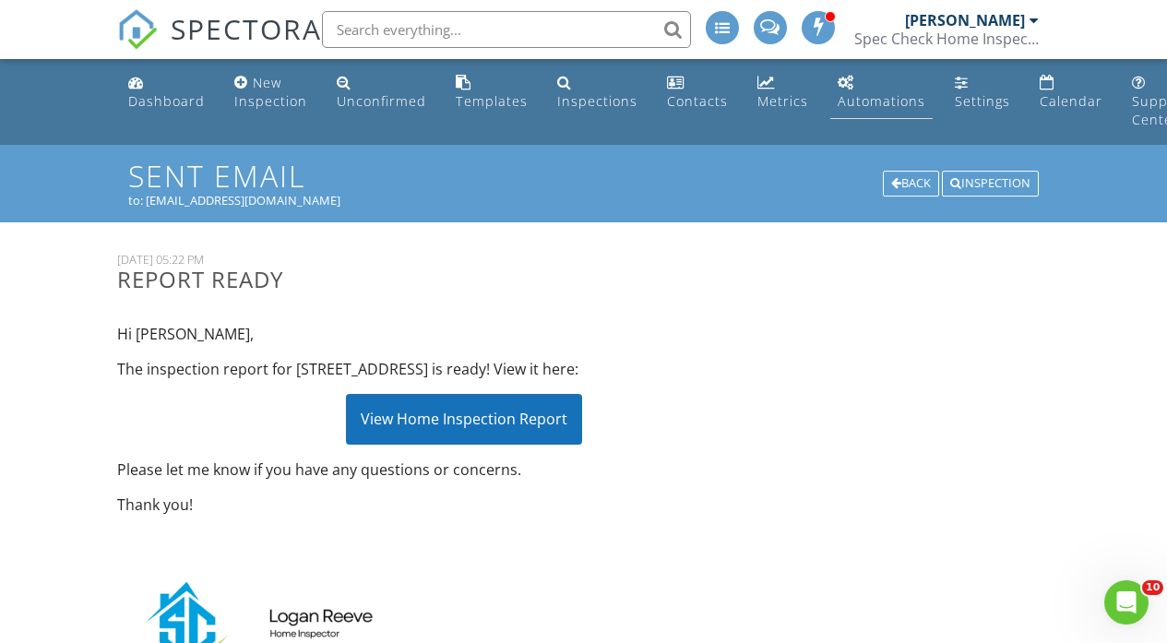
click at [890, 105] on div "Automations" at bounding box center [882, 101] width 88 height 18
